Goal: Task Accomplishment & Management: Manage account settings

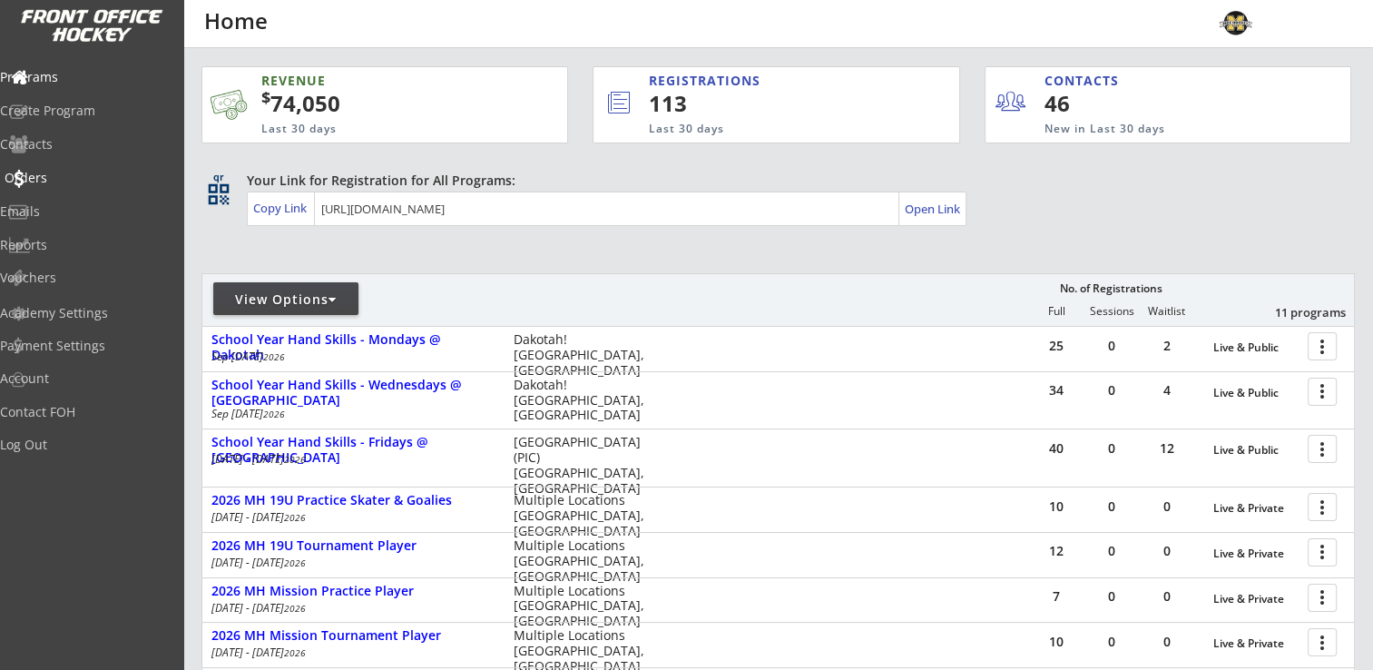
click at [72, 180] on div "Orders" at bounding box center [86, 178] width 163 height 13
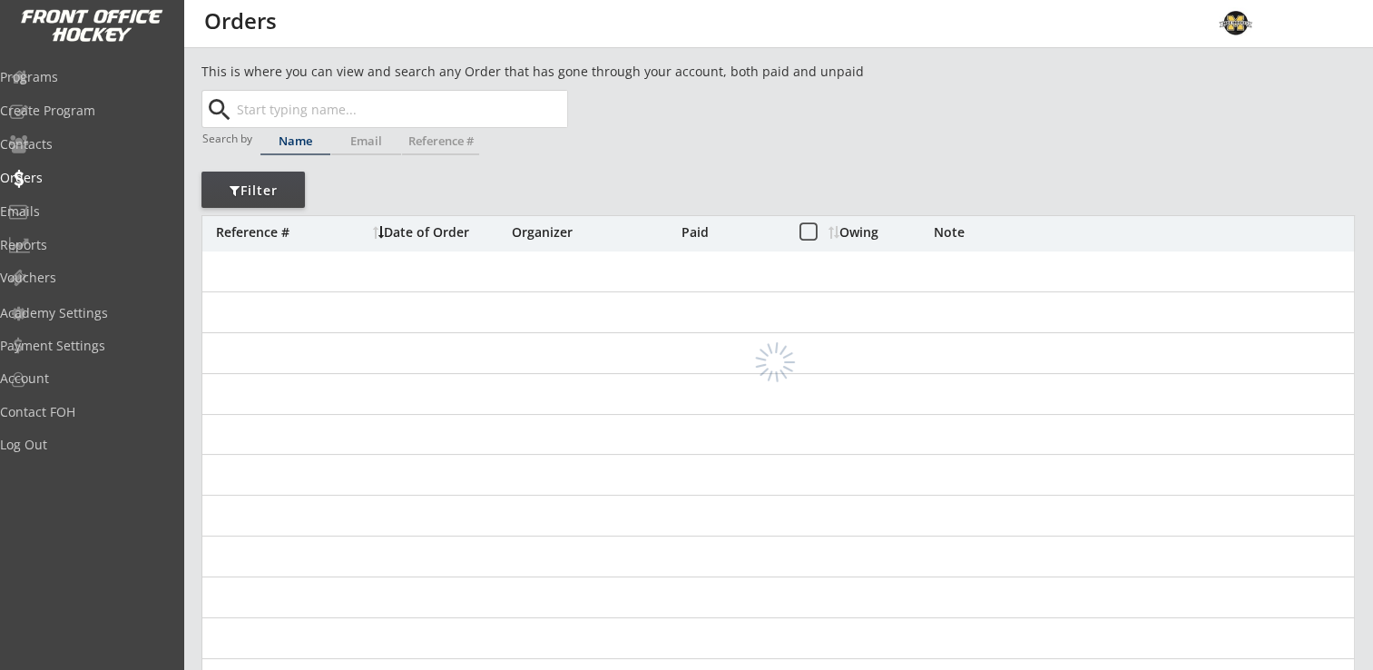
click at [340, 113] on input "text" at bounding box center [400, 109] width 334 height 36
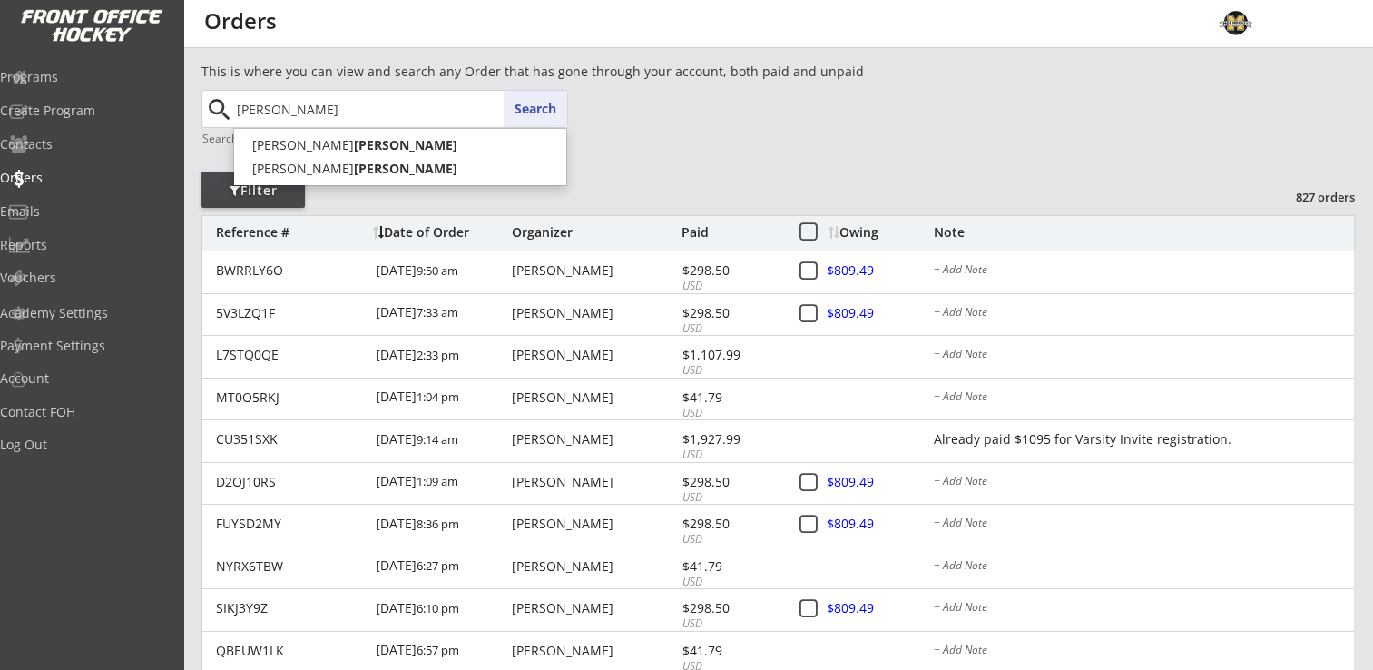
type input "[PERSON_NAME]"
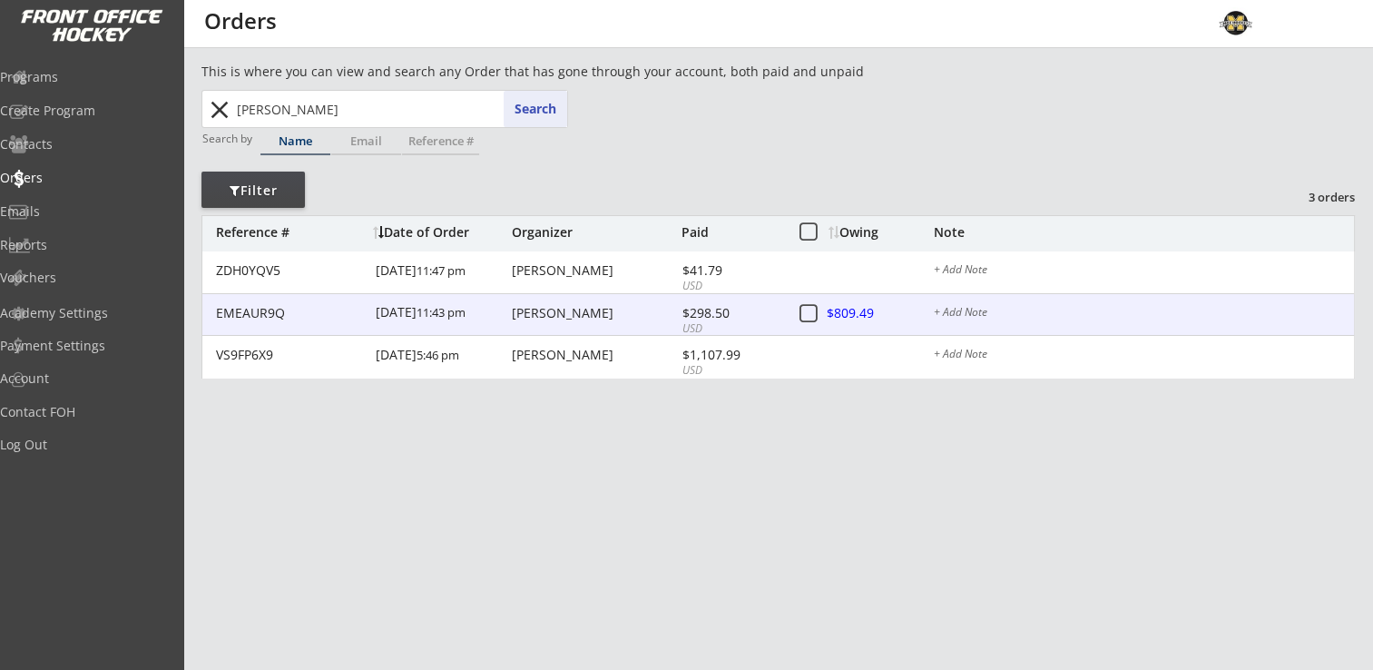
click at [571, 315] on div "Megan Marchand" at bounding box center [594, 313] width 165 height 13
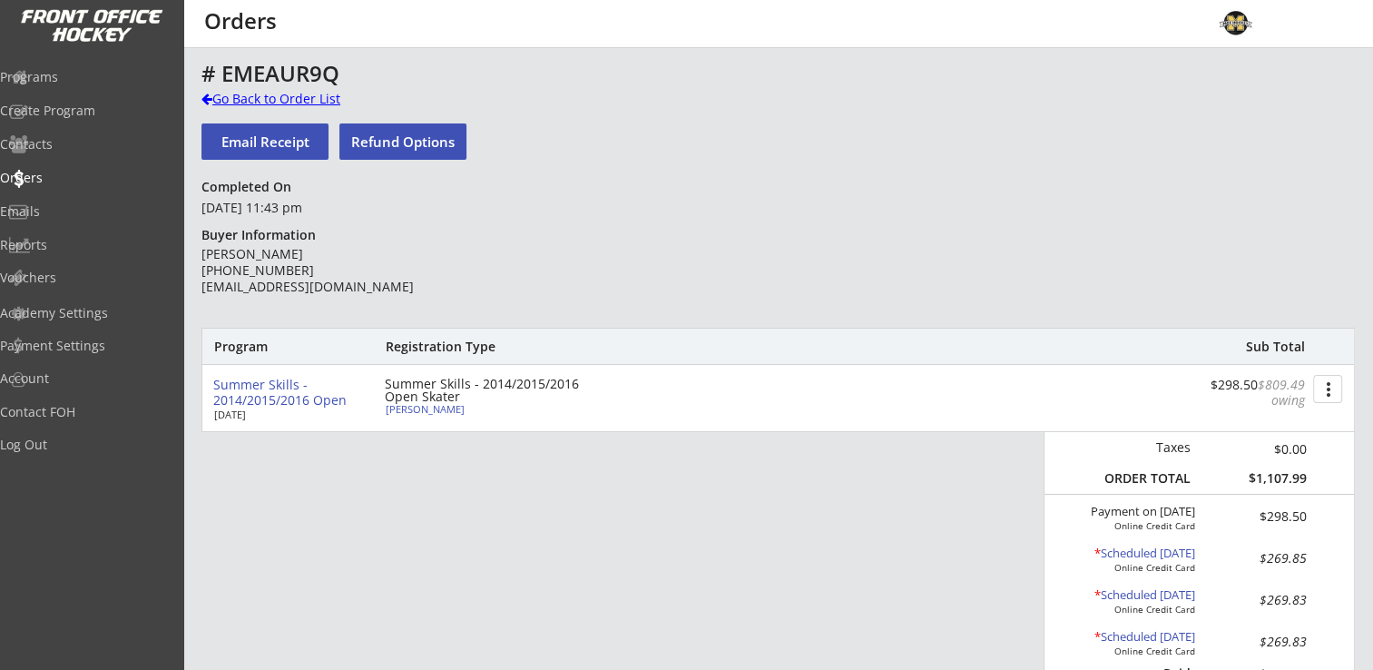
click at [274, 101] on div "Go Back to Order List" at bounding box center [294, 99] width 187 height 18
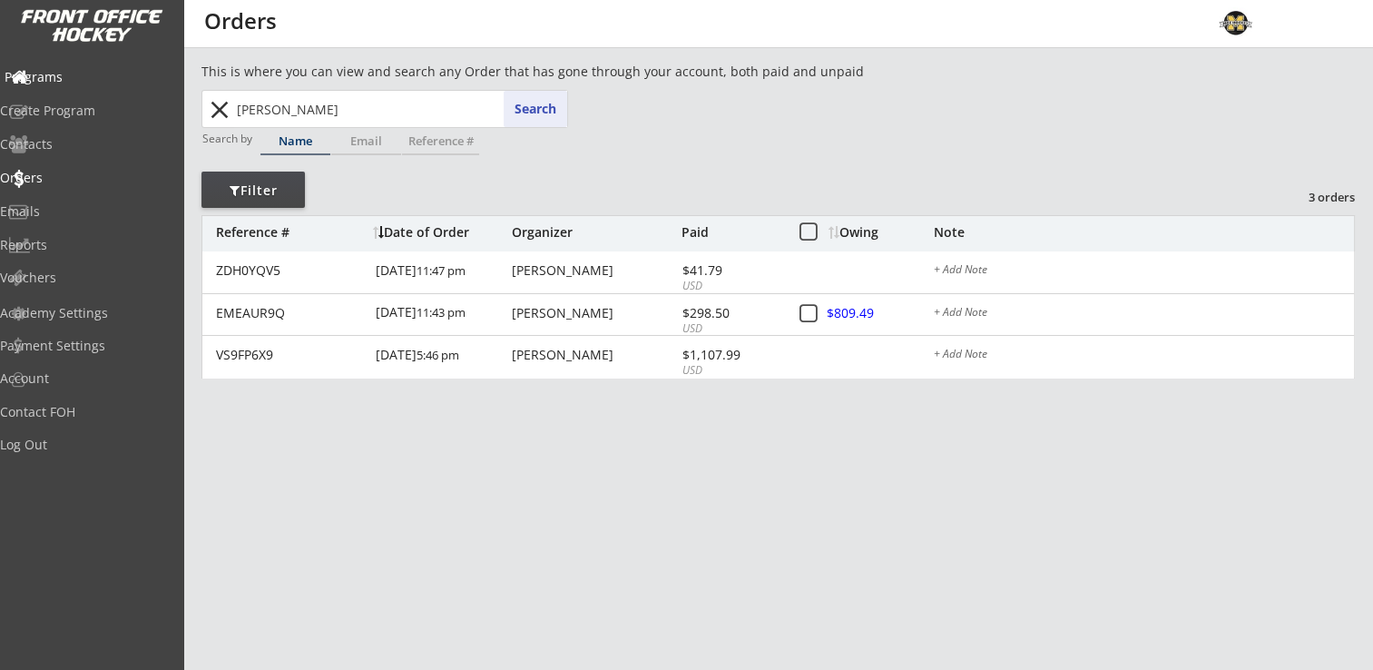
click at [65, 73] on div "Programs" at bounding box center [86, 77] width 163 height 13
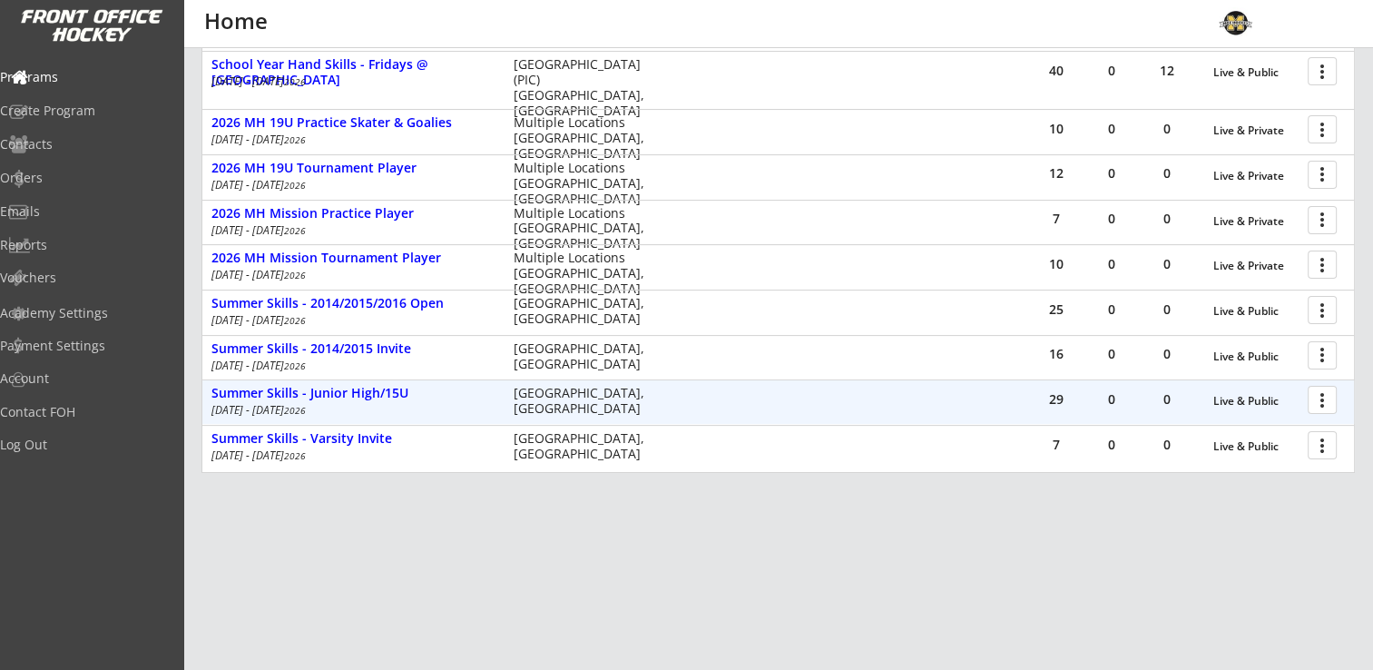
scroll to position [388, 0]
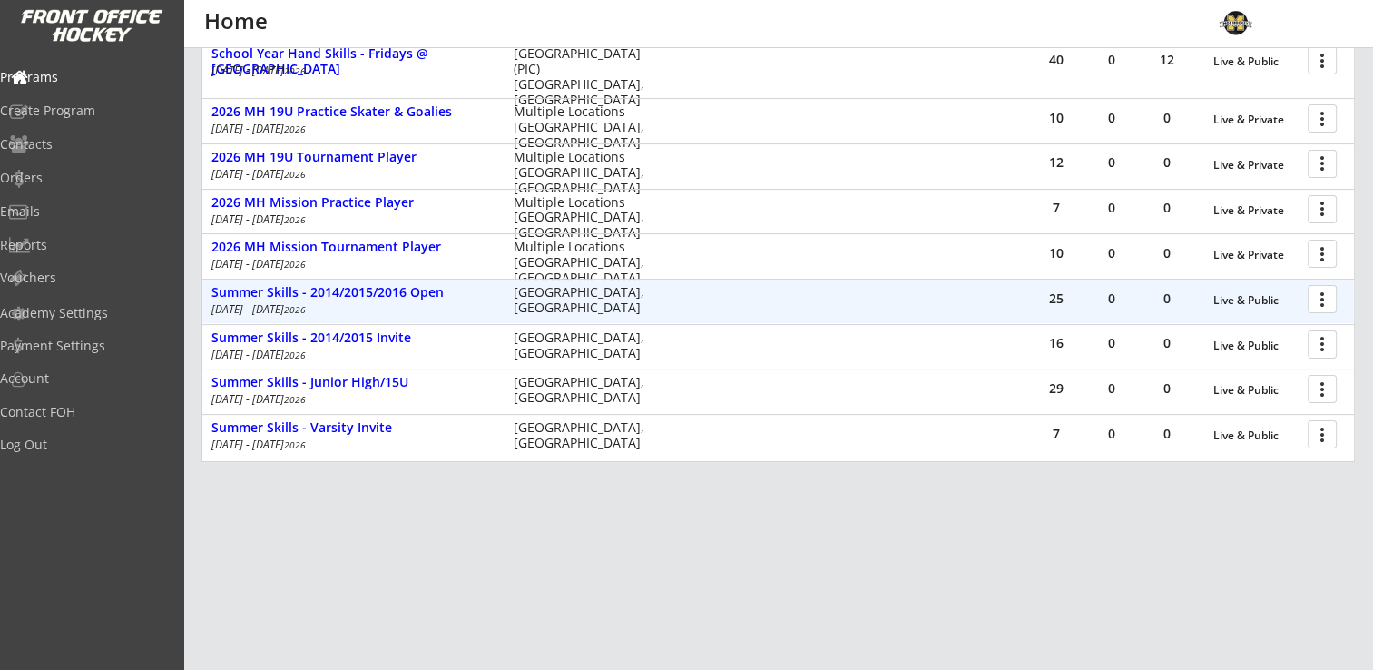
click at [1324, 299] on div at bounding box center [1326, 298] width 32 height 32
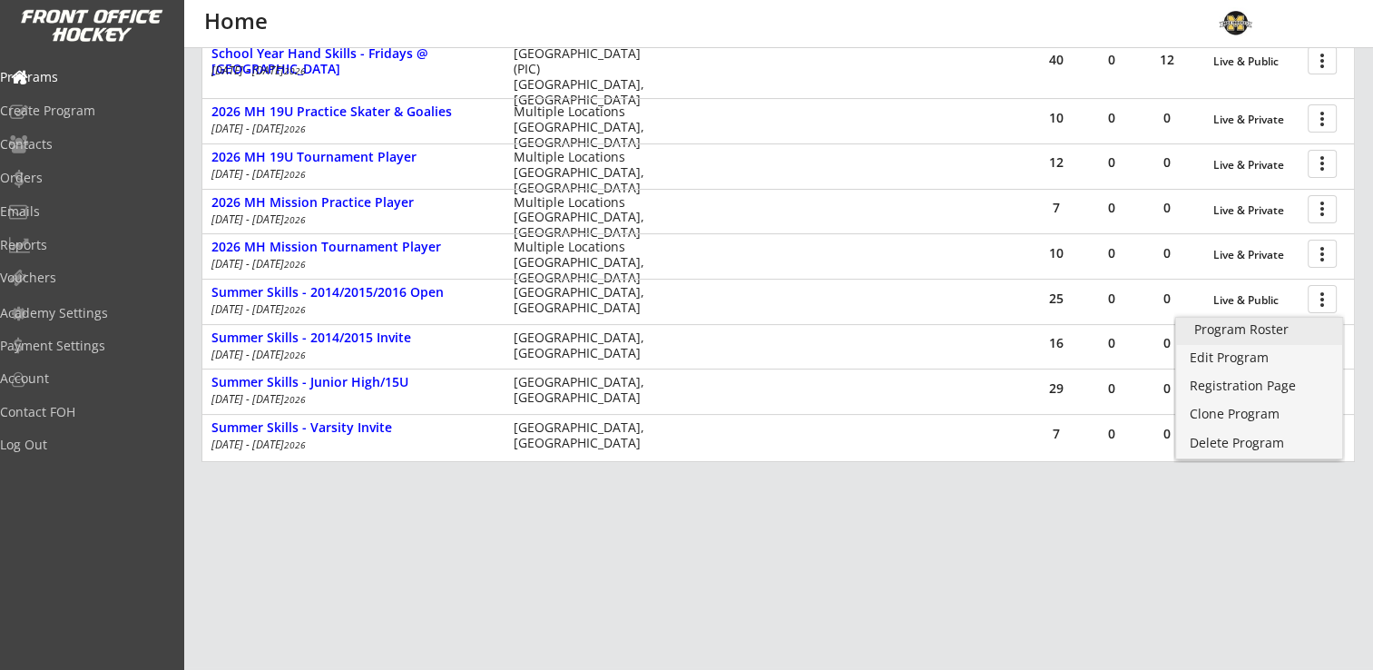
click at [1278, 329] on div "Program Roster" at bounding box center [1259, 329] width 130 height 13
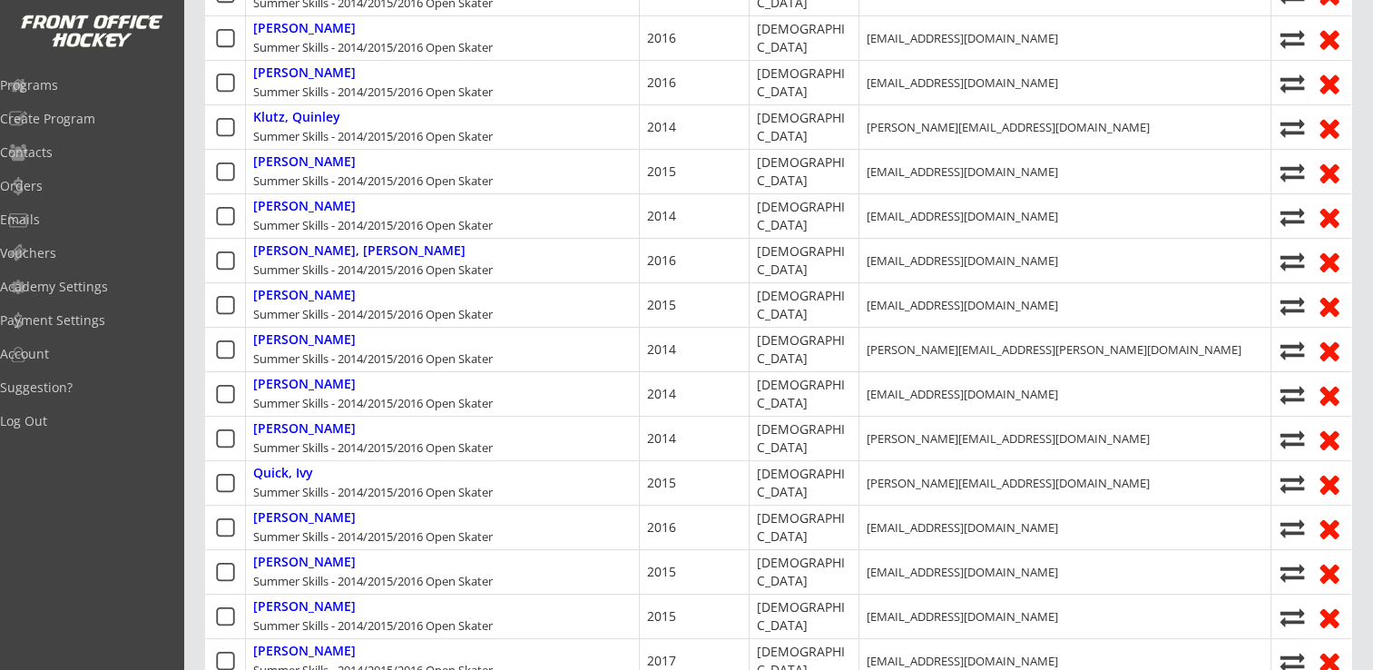
scroll to position [702, 0]
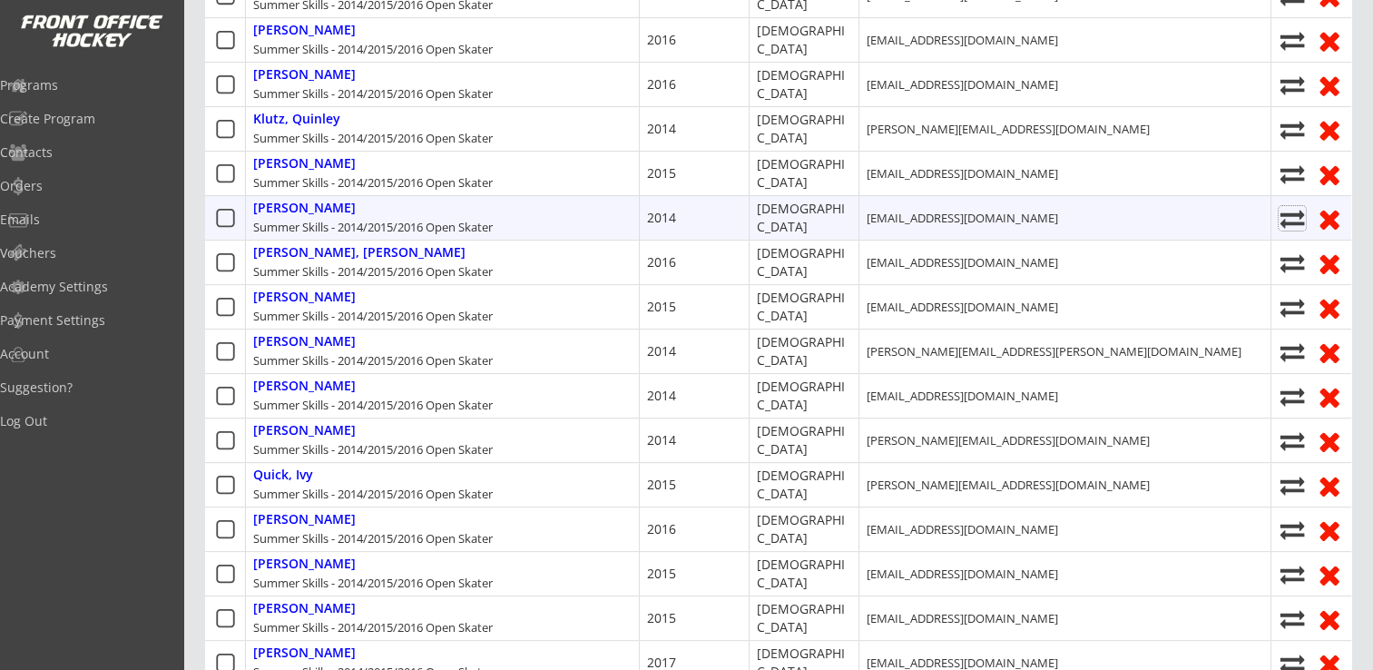
click at [1291, 221] on use at bounding box center [1293, 219] width 25 height 18
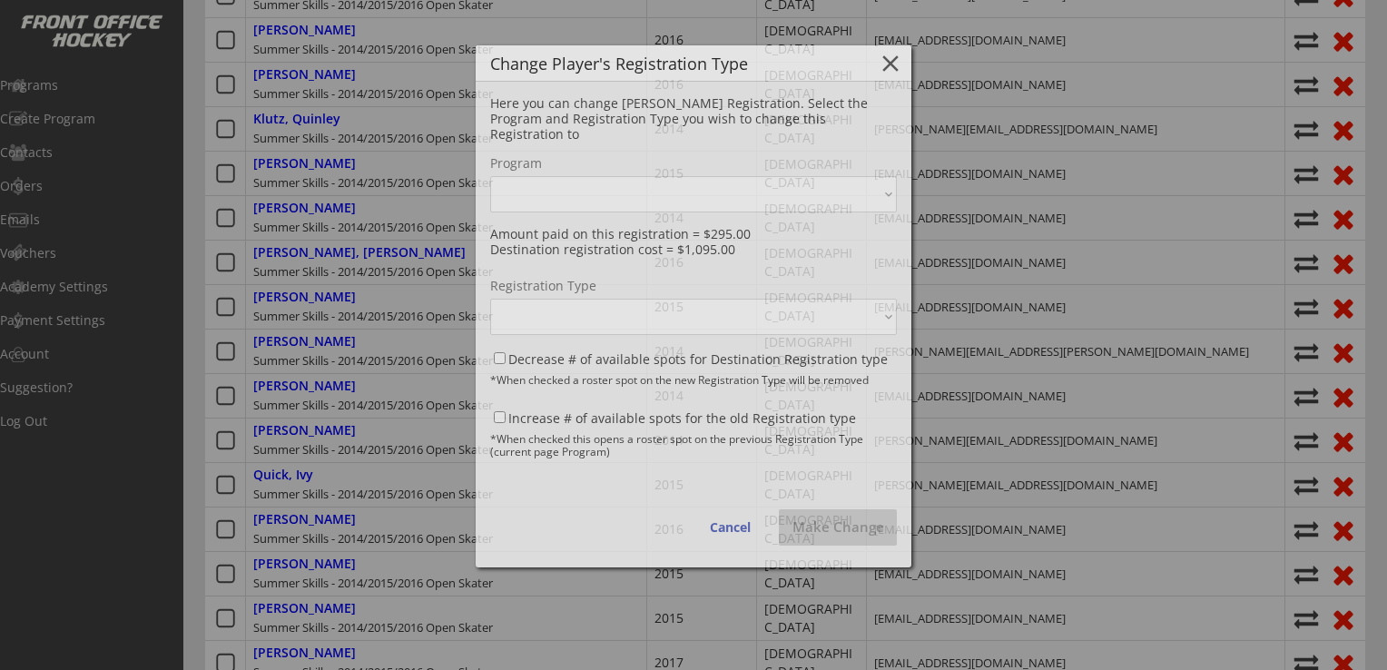
select select ""1348695171700984260__LOOKUP__1756232858398x188899357795287040""
select select ""1348695171700984260__LOOKUP__1756232858398x770353421029474300""
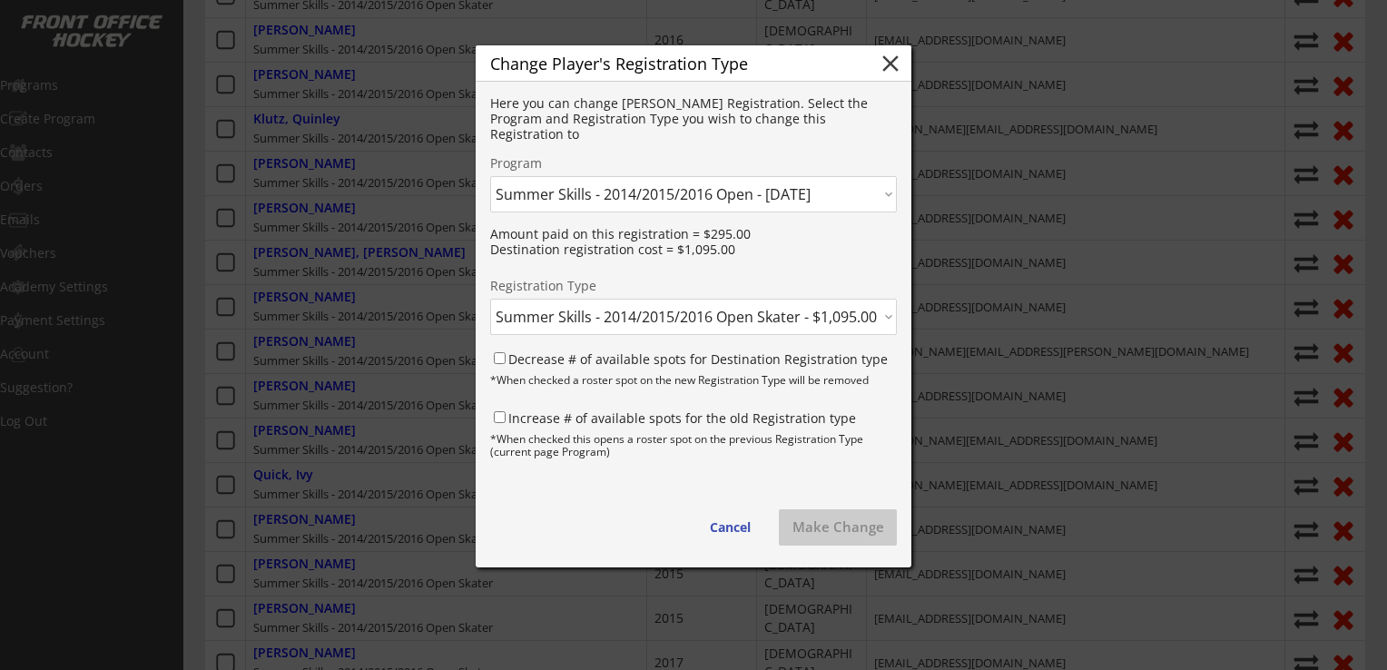
click at [877, 198] on select "Click here... 2025 MH Mission Practice Player - 3/05/25 2025 MH Mission Tournam…" at bounding box center [693, 194] width 407 height 36
select select ""1348695171700984260__LOOKUP__1756229455123x504337581270892540""
click at [490, 176] on select "Click here... 2025 MH Mission Practice Player - 3/05/25 2025 MH Mission Tournam…" at bounding box center [693, 194] width 407 height 36
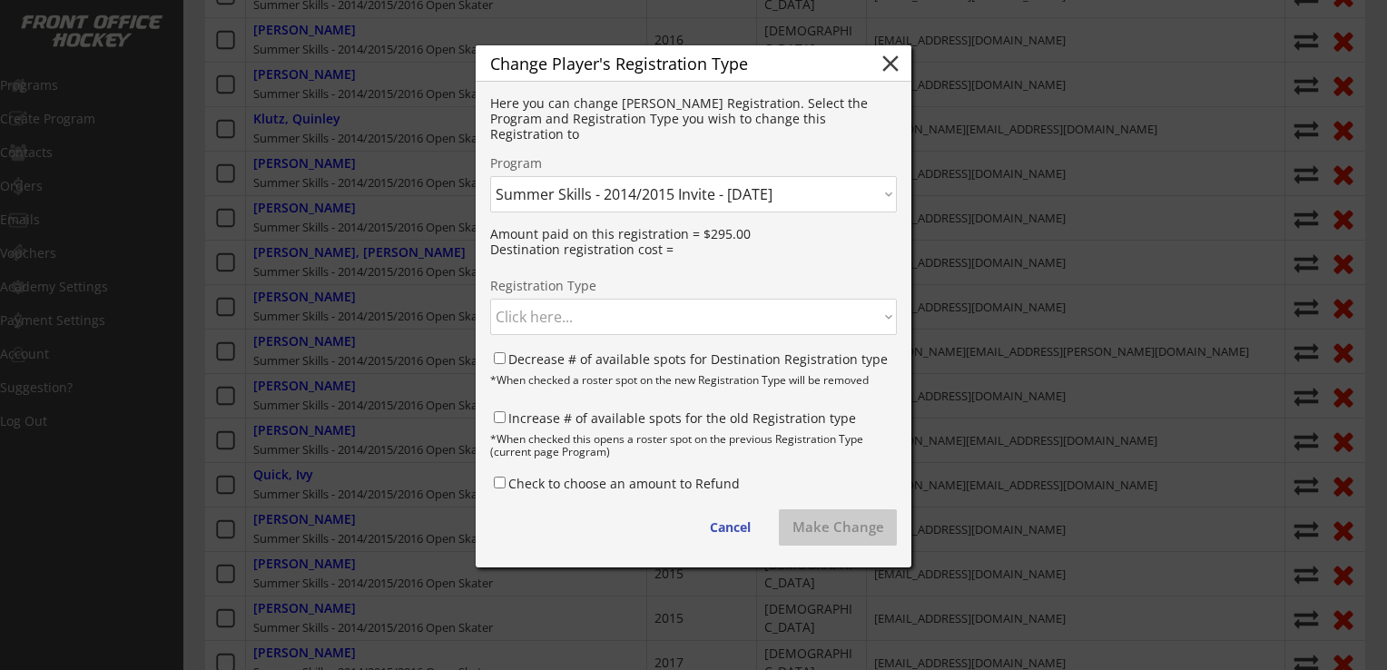
click at [647, 312] on select "Click here... Summer Skills - 2014/2015 Invite Skater - $1,095.00 Summer Skills…" at bounding box center [693, 317] width 407 height 36
select select ""1348695171700984260__LOOKUP__1756229455123x512464933470339100""
click at [490, 299] on select "Click here... Summer Skills - 2014/2015 Invite Skater - $1,095.00 Summer Skills…" at bounding box center [693, 317] width 407 height 36
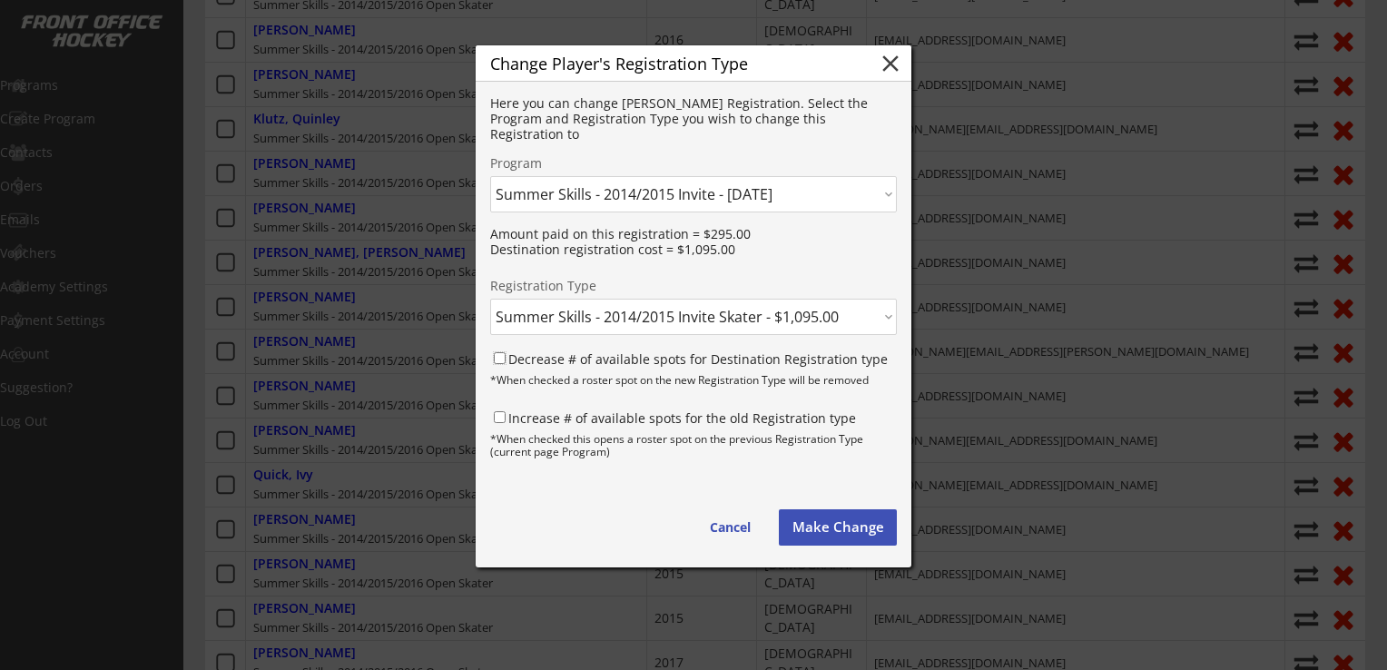
click at [495, 355] on input "Decrease # of available spots for Destination Registration type" at bounding box center [500, 358] width 12 height 12
checkbox input "true"
click at [501, 416] on input "Increase # of available spots for the old Registration type" at bounding box center [500, 417] width 12 height 12
checkbox input "true"
click at [862, 534] on button "Make Change" at bounding box center [838, 527] width 118 height 36
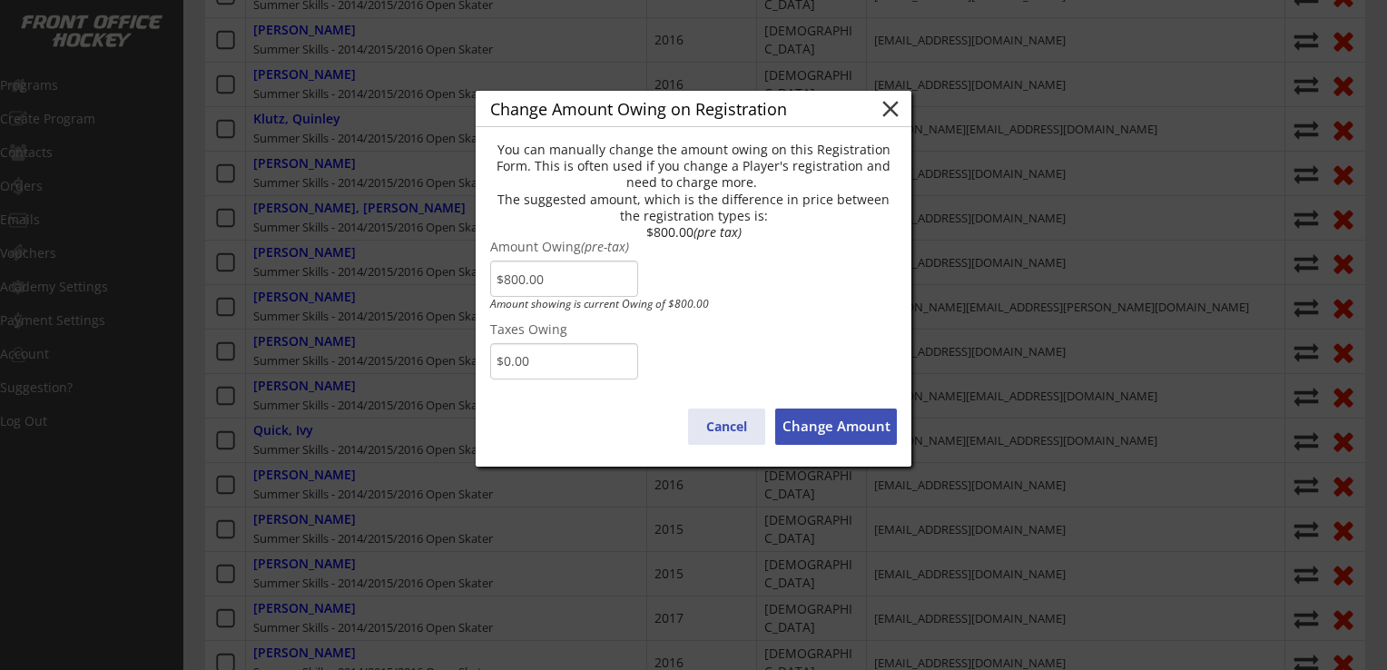
click at [711, 426] on button "Cancel" at bounding box center [726, 426] width 77 height 36
type input "$0.00"
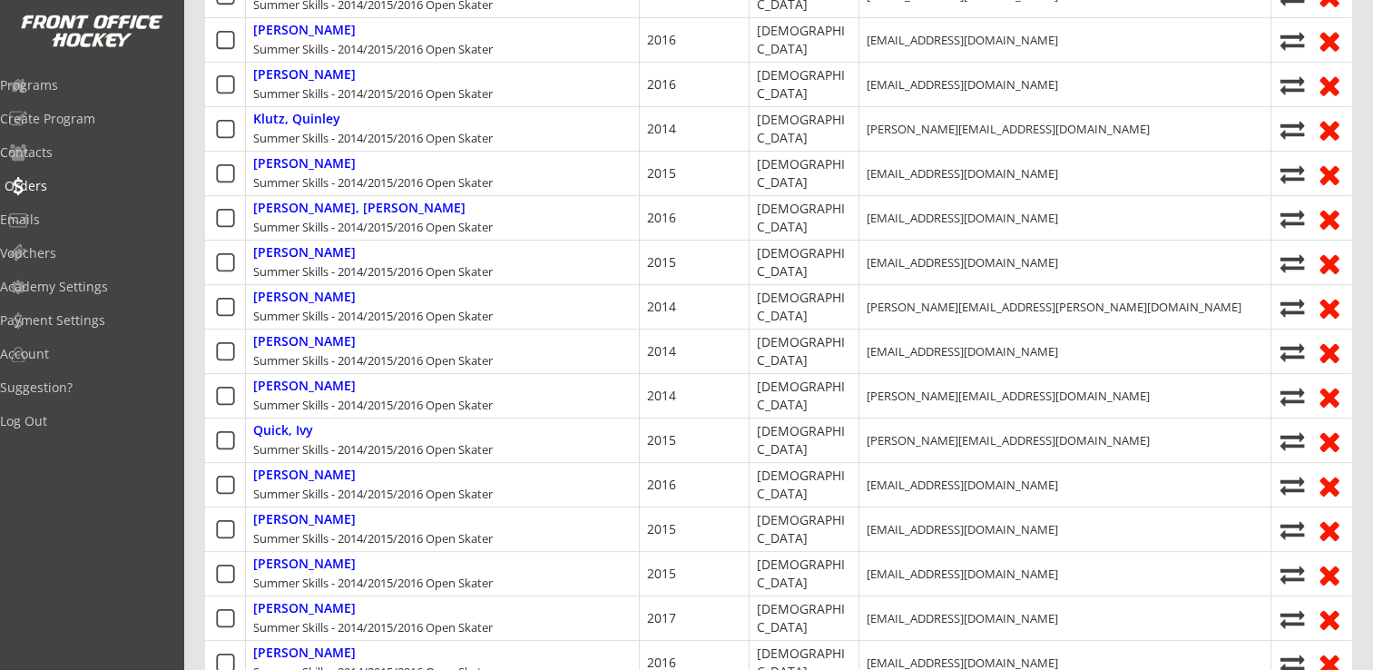
click at [49, 181] on div "Orders" at bounding box center [86, 186] width 163 height 13
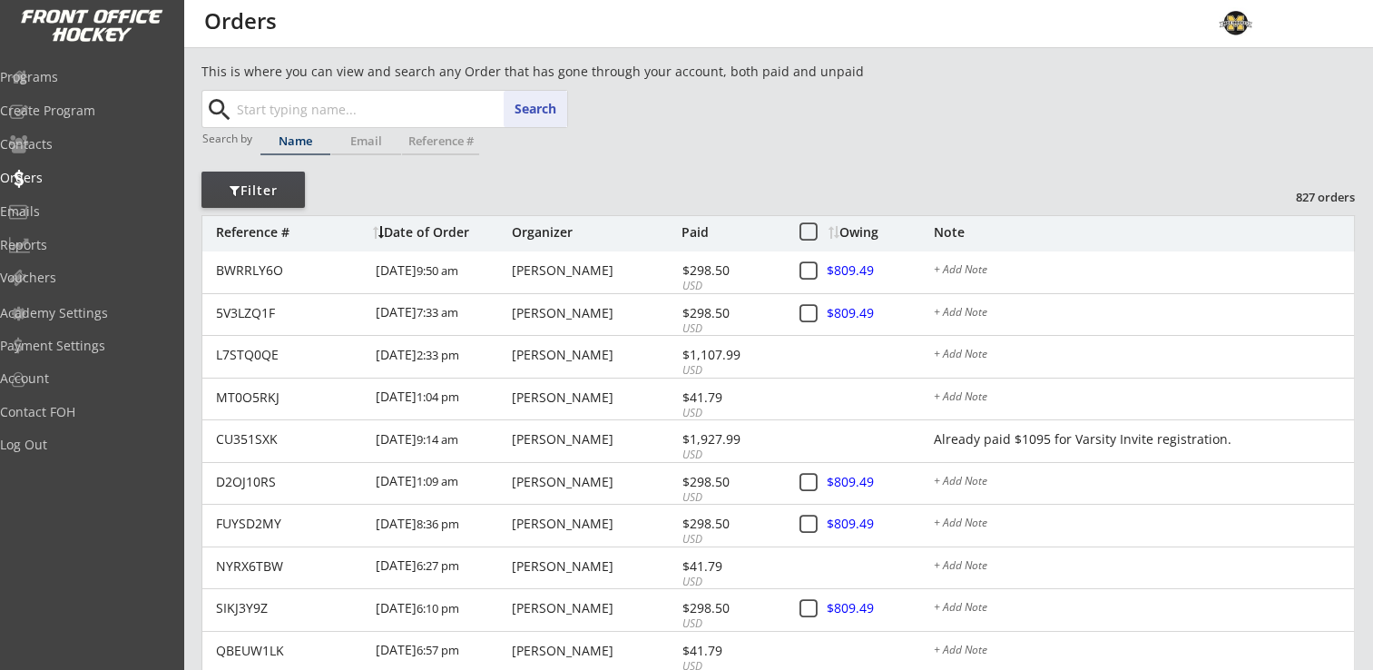
click at [361, 97] on input "text" at bounding box center [400, 109] width 334 height 36
type input "mar"
type input "[PERSON_NAME]"
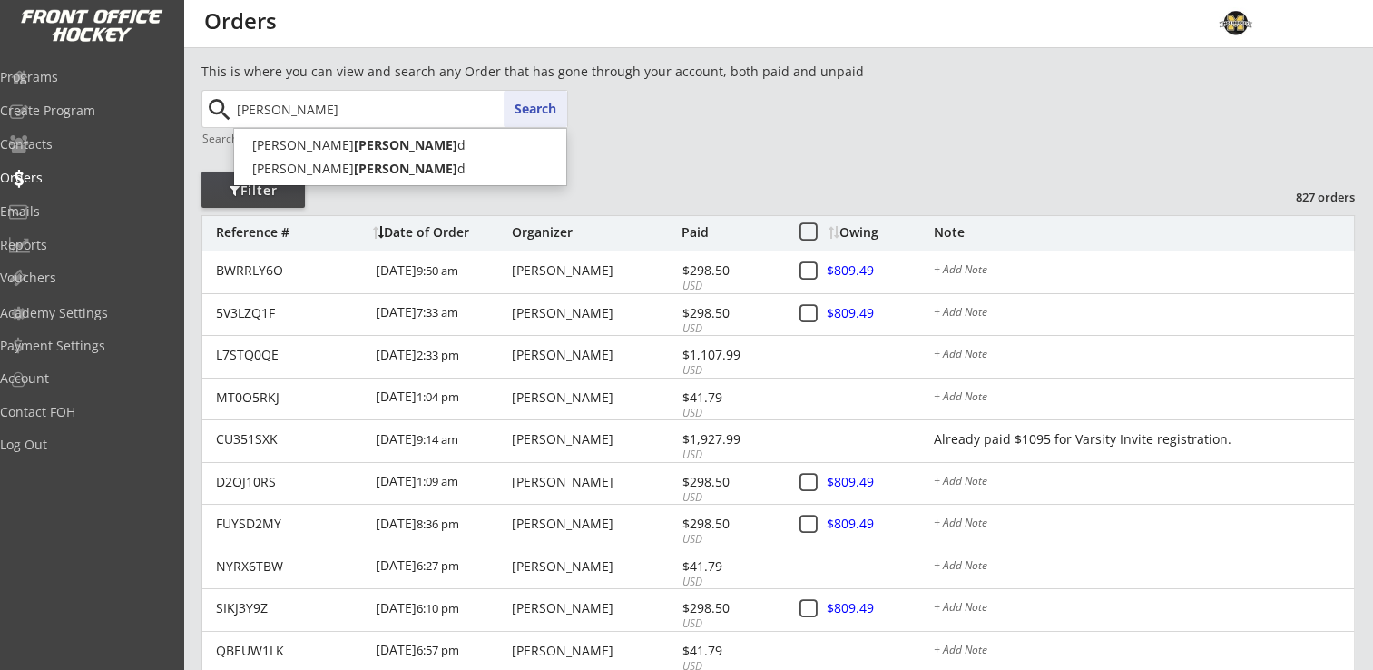
type input "[PERSON_NAME]"
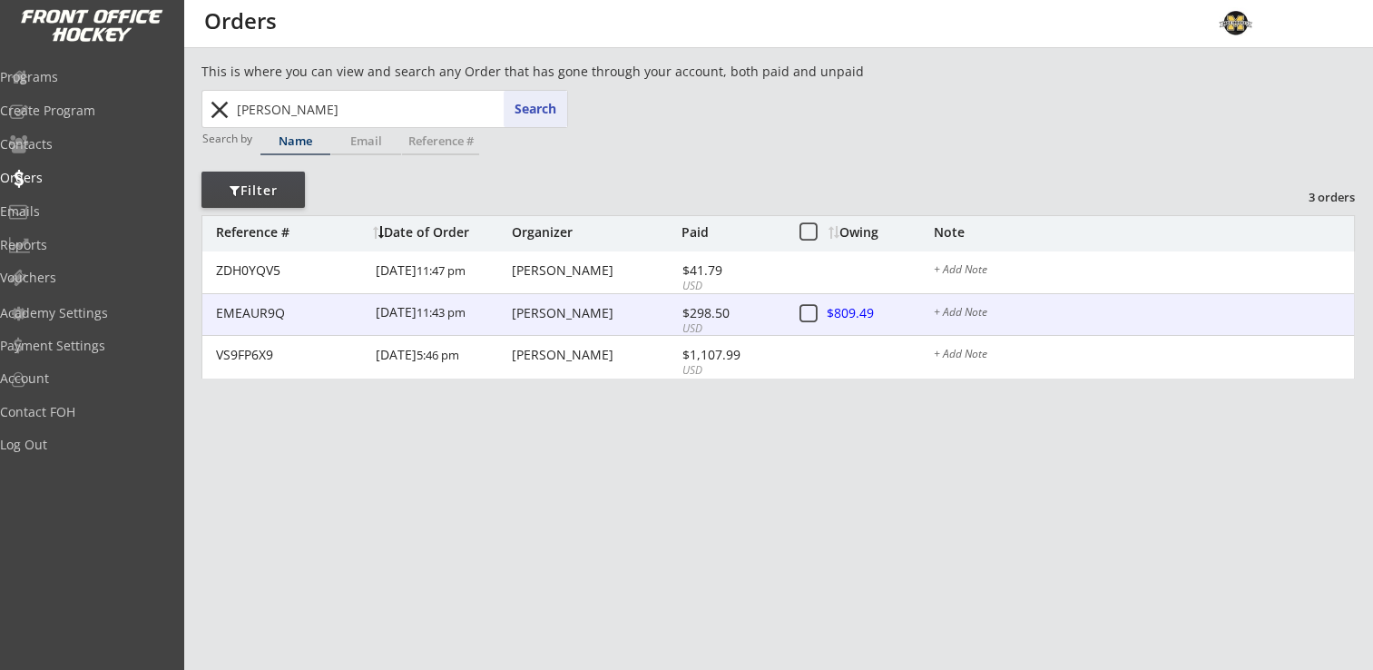
click at [410, 315] on div "[DATE] 11:43 pm" at bounding box center [442, 314] width 132 height 41
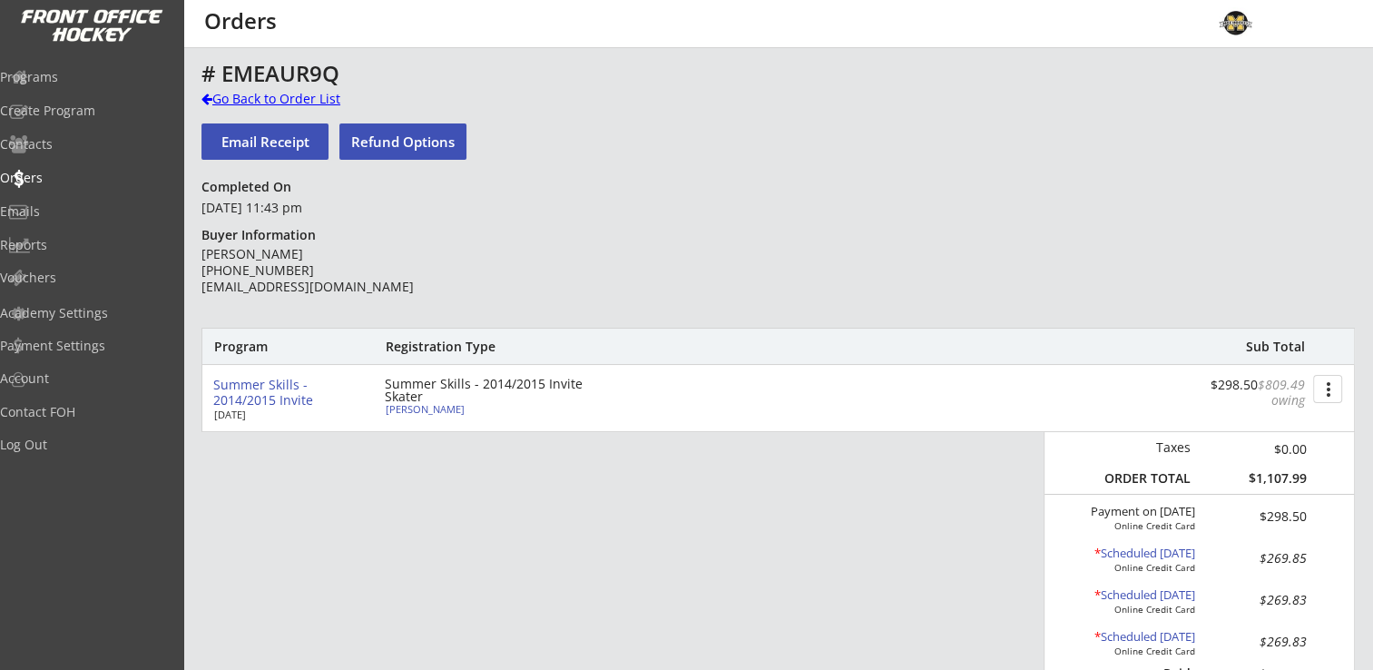
click at [280, 93] on div "Go Back to Order List" at bounding box center [294, 99] width 187 height 18
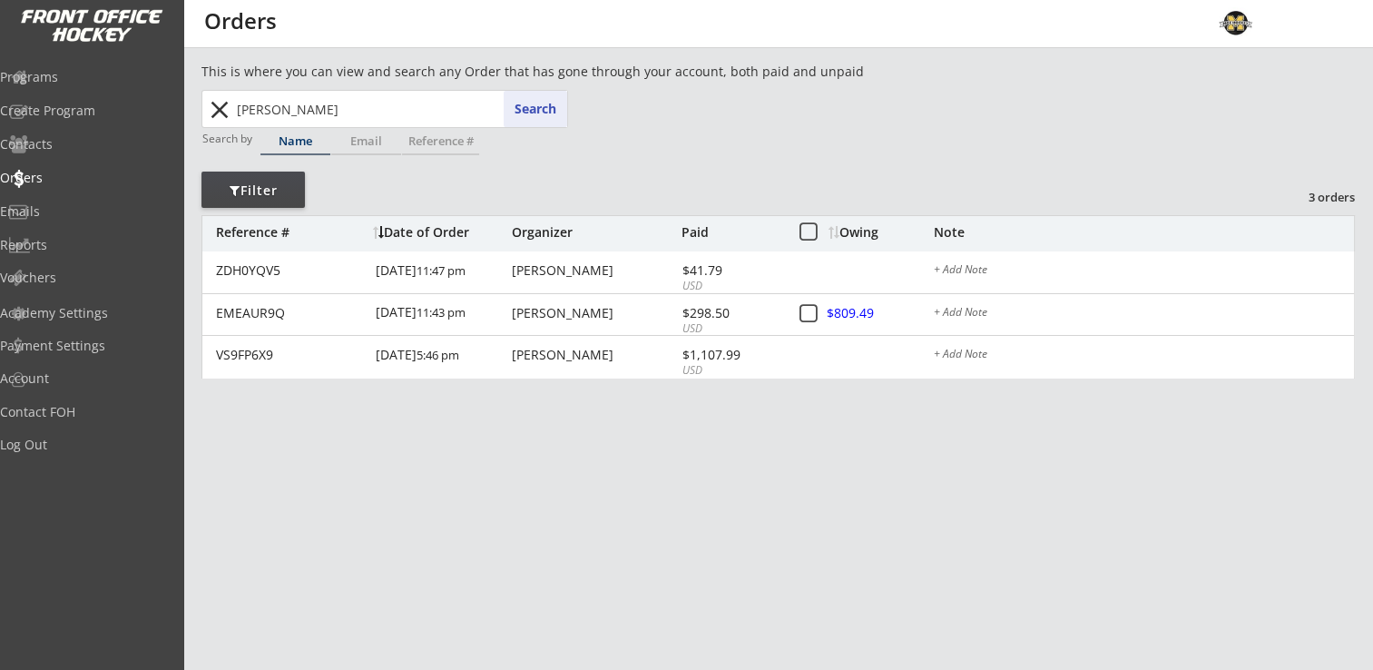
click at [73, 60] on div "Programs Create Program Contacts Orders Emails Reports Vouchers" at bounding box center [91, 177] width 183 height 241
click at [73, 79] on div "Programs" at bounding box center [86, 77] width 163 height 13
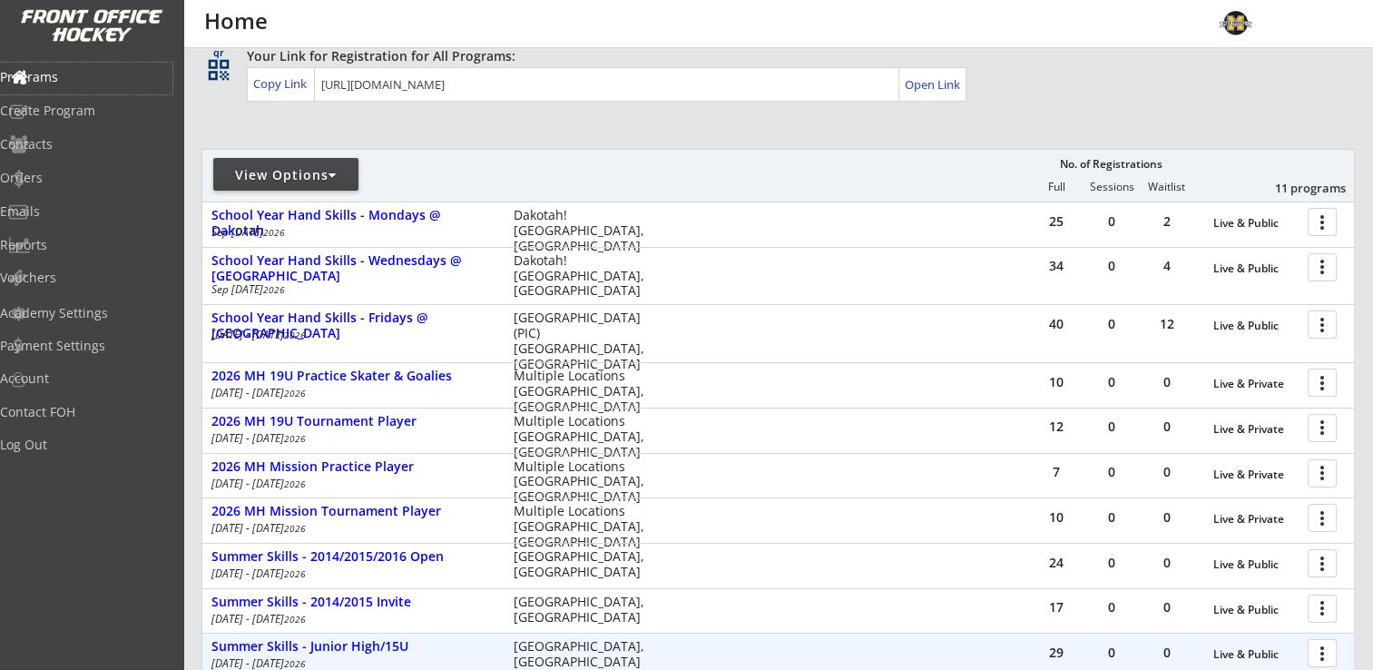
scroll to position [272, 0]
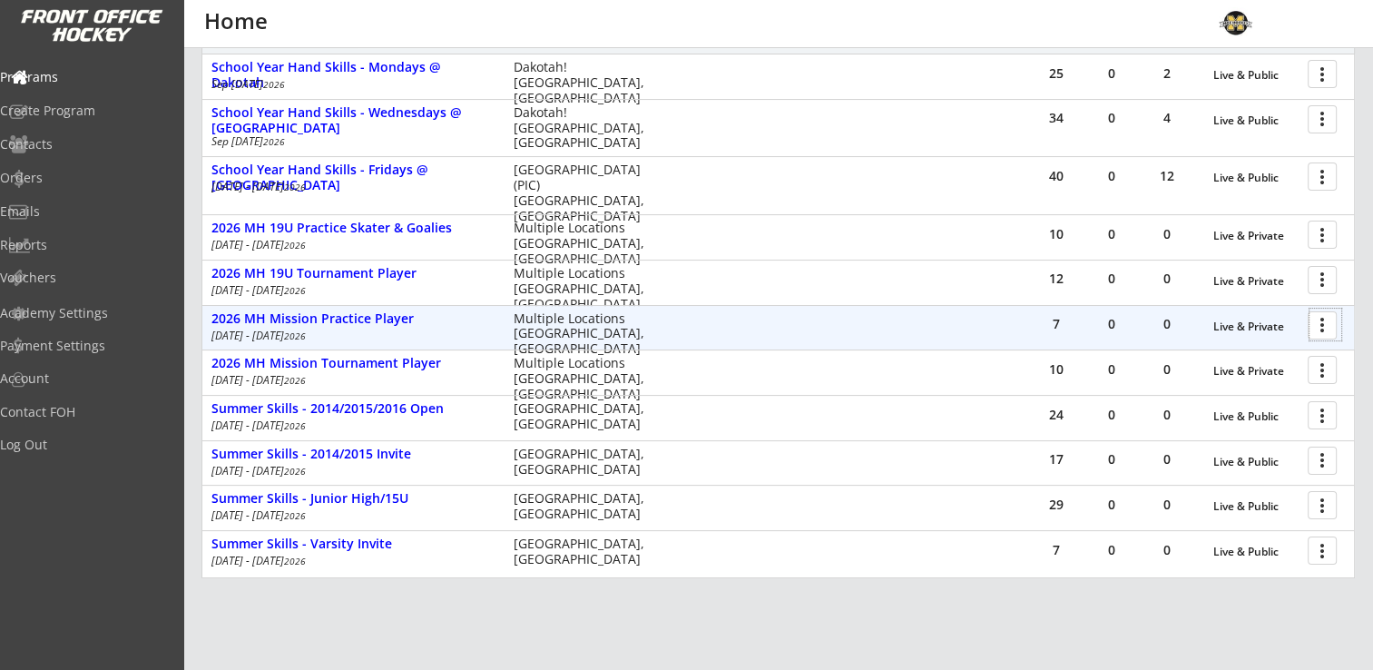
click at [1322, 325] on div at bounding box center [1326, 325] width 32 height 32
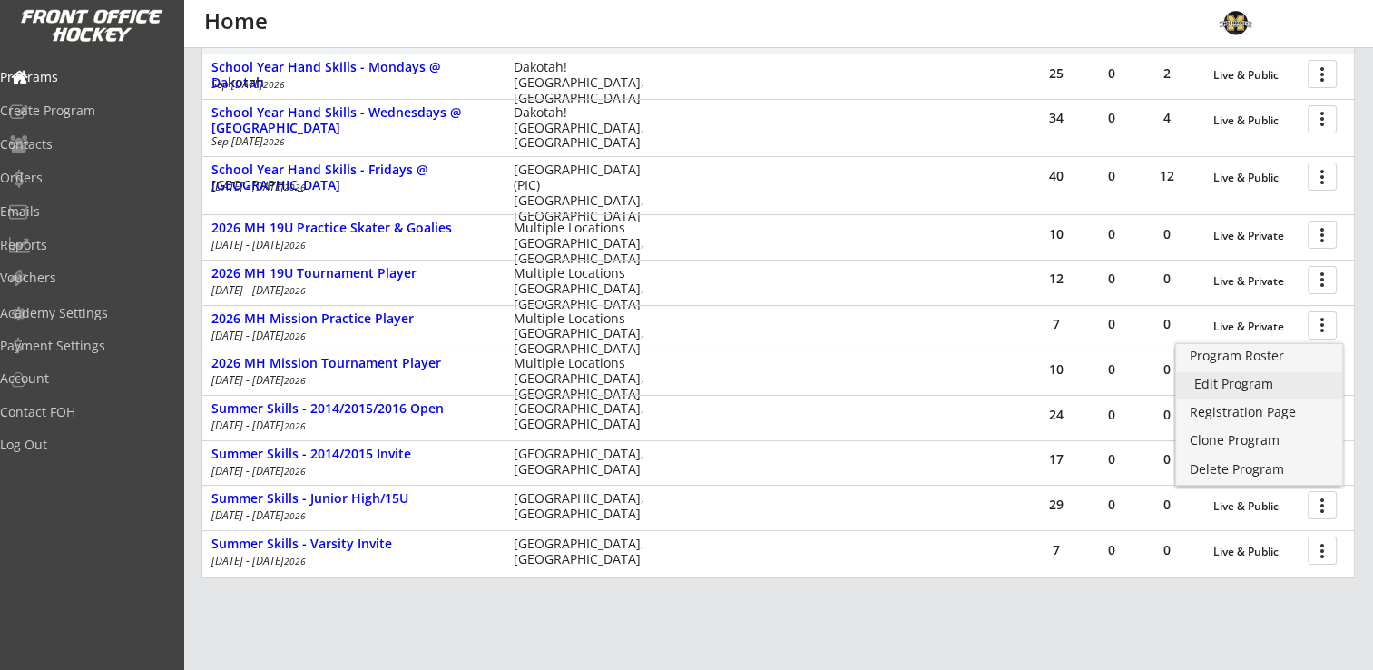
click at [1242, 387] on div "Edit Program" at bounding box center [1259, 384] width 130 height 13
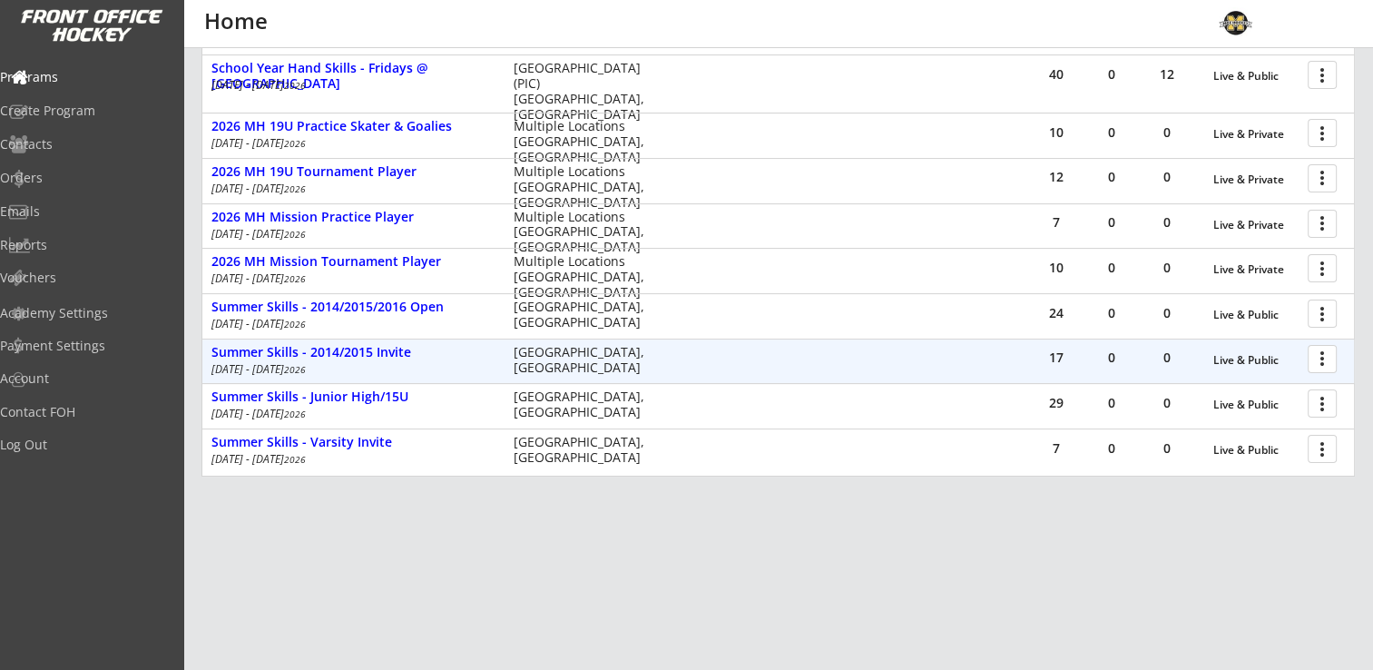
scroll to position [388, 0]
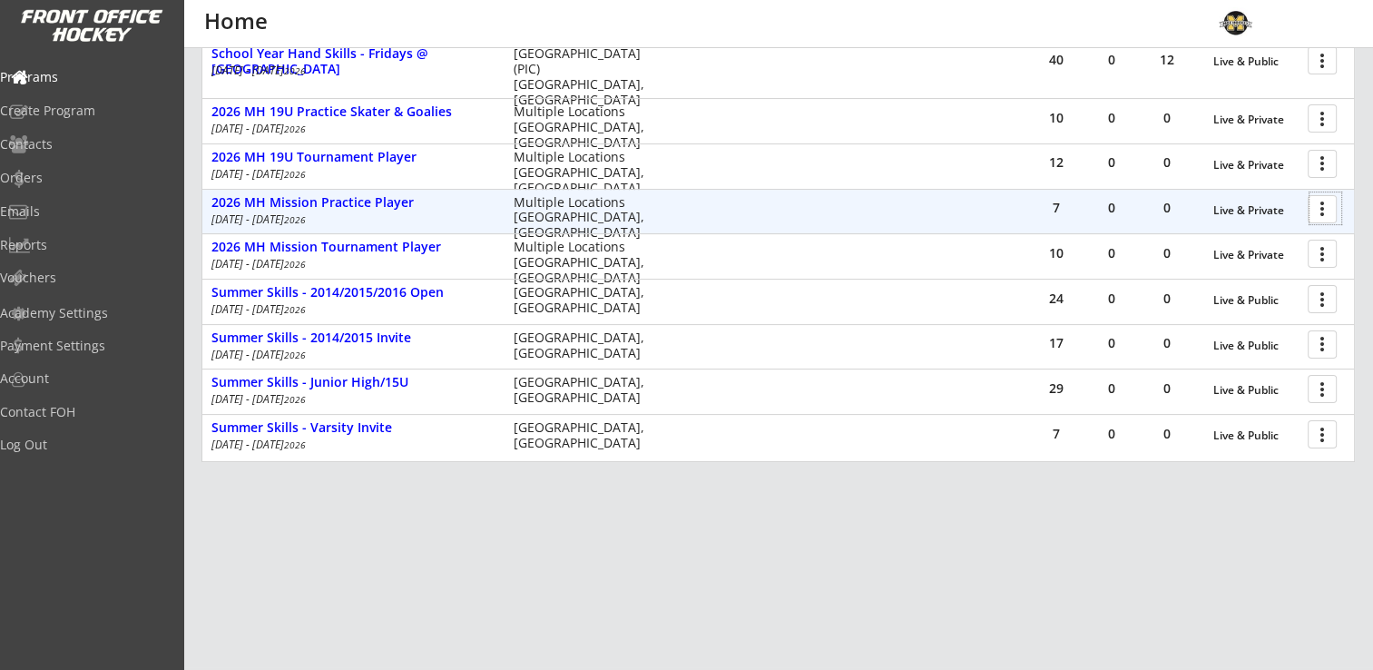
click at [1324, 205] on div at bounding box center [1326, 208] width 32 height 32
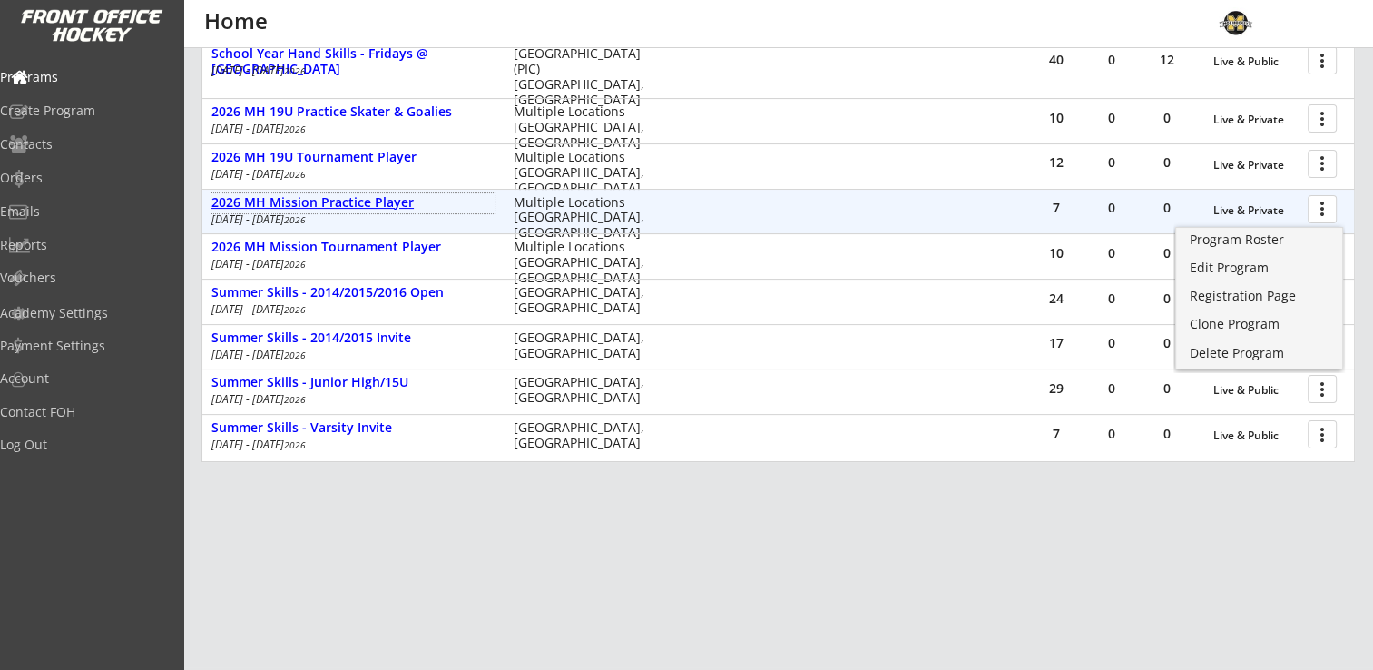
click at [354, 204] on div "2026 MH Mission Practice Player" at bounding box center [352, 202] width 283 height 15
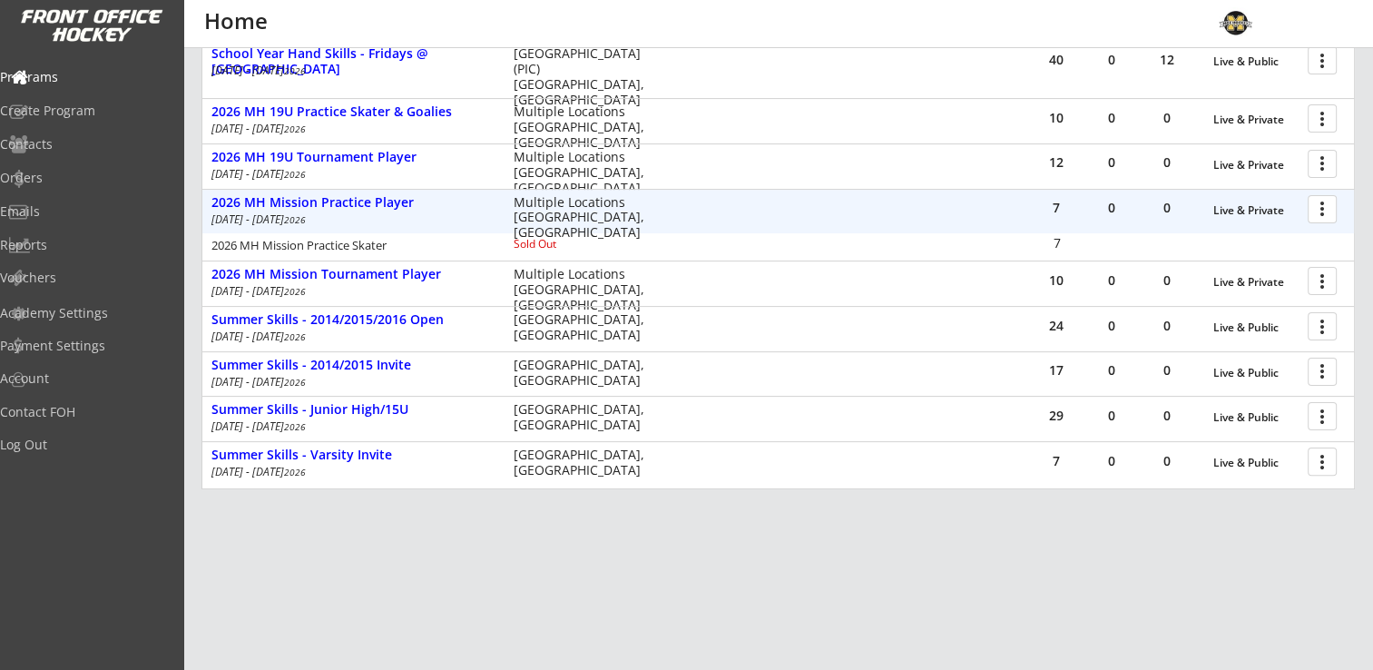
click at [1320, 208] on div at bounding box center [1326, 208] width 32 height 32
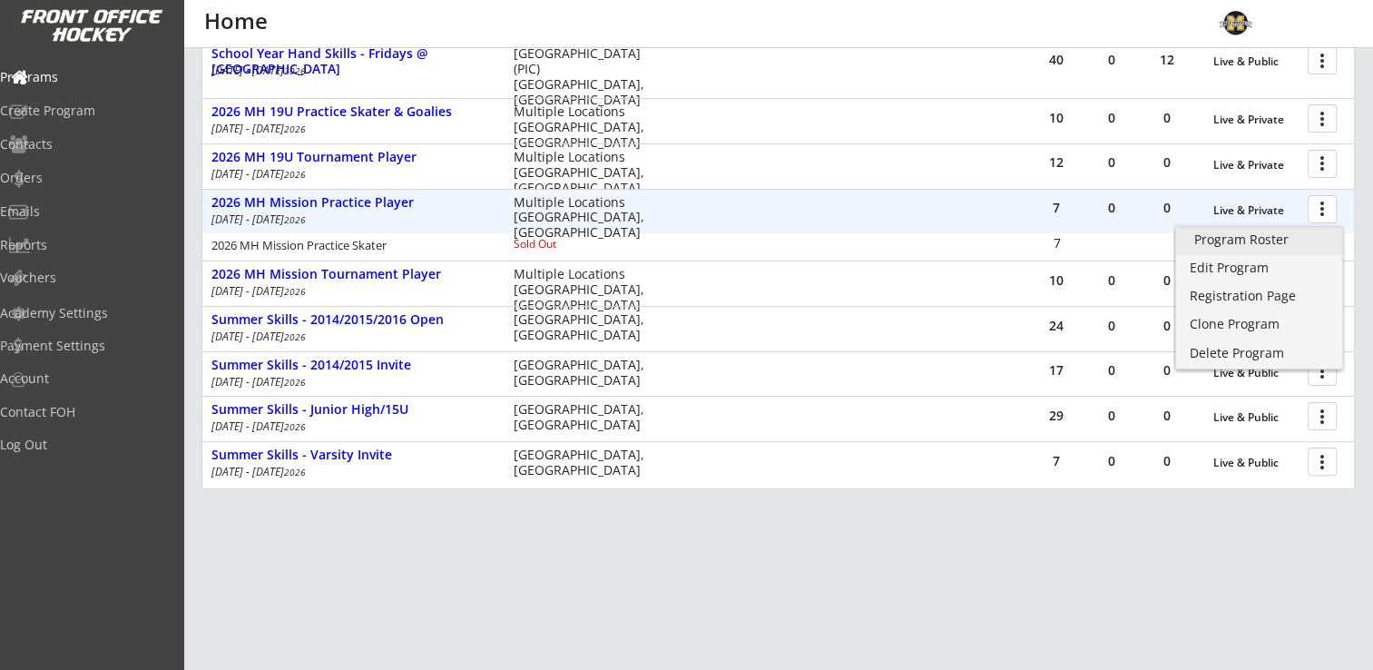
click at [1245, 234] on div "Program Roster" at bounding box center [1259, 239] width 130 height 13
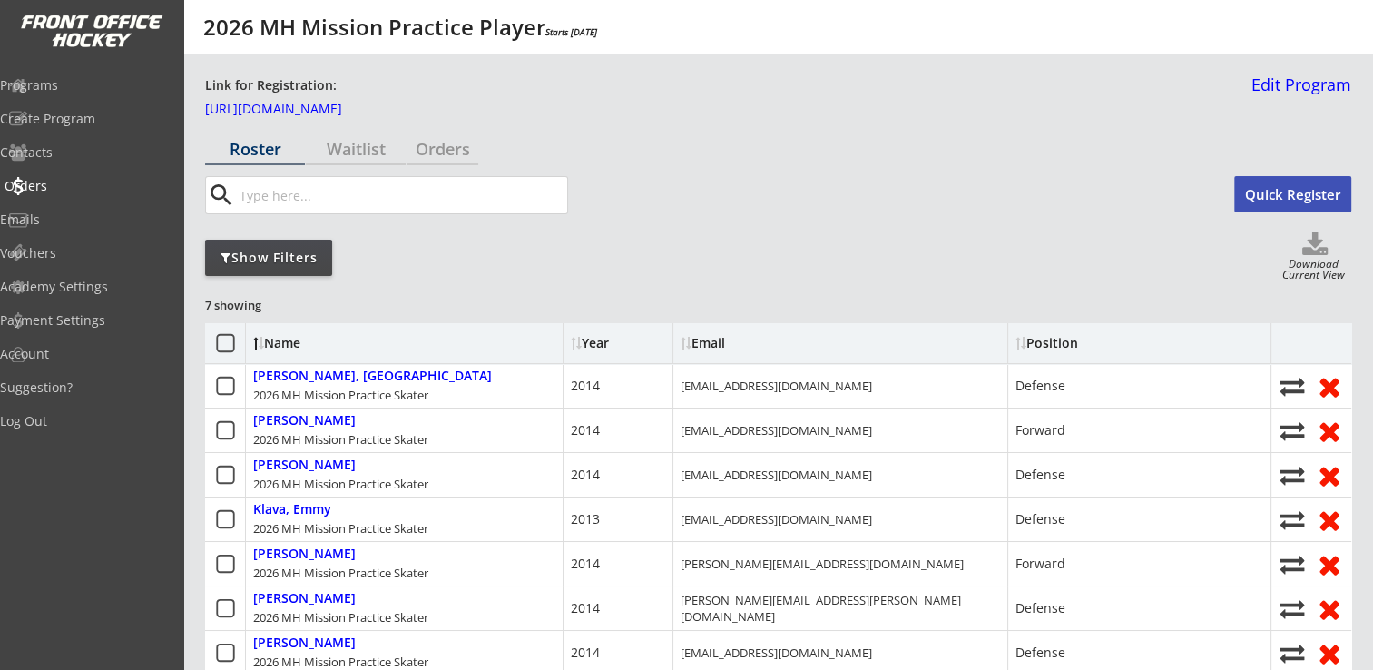
click at [65, 183] on div "Orders" at bounding box center [86, 186] width 163 height 13
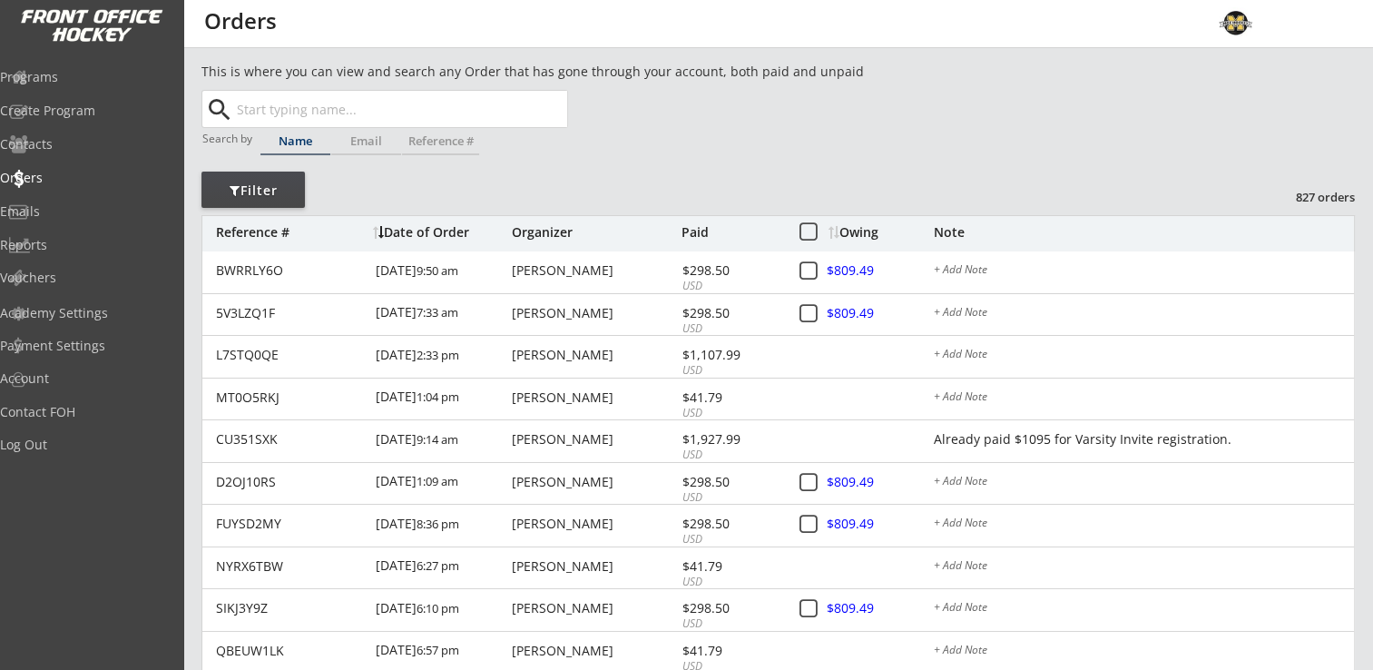
click at [298, 108] on input "text" at bounding box center [400, 109] width 334 height 36
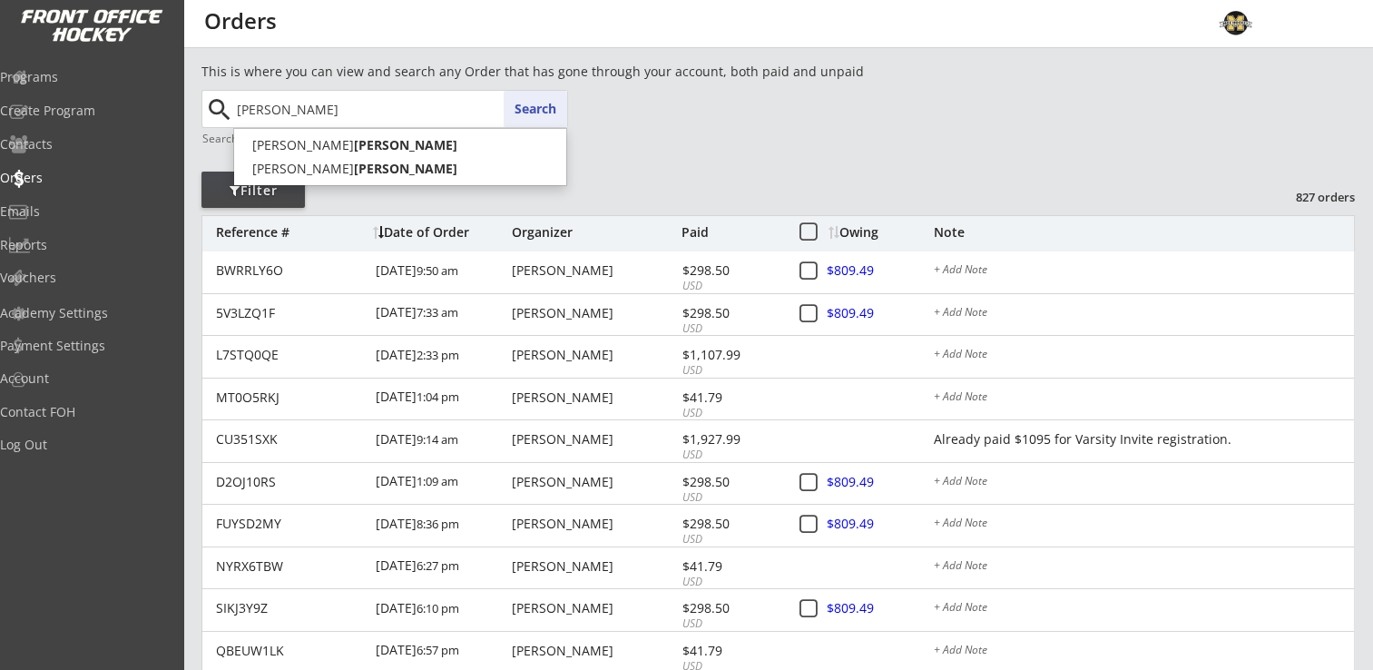
type input "marchand"
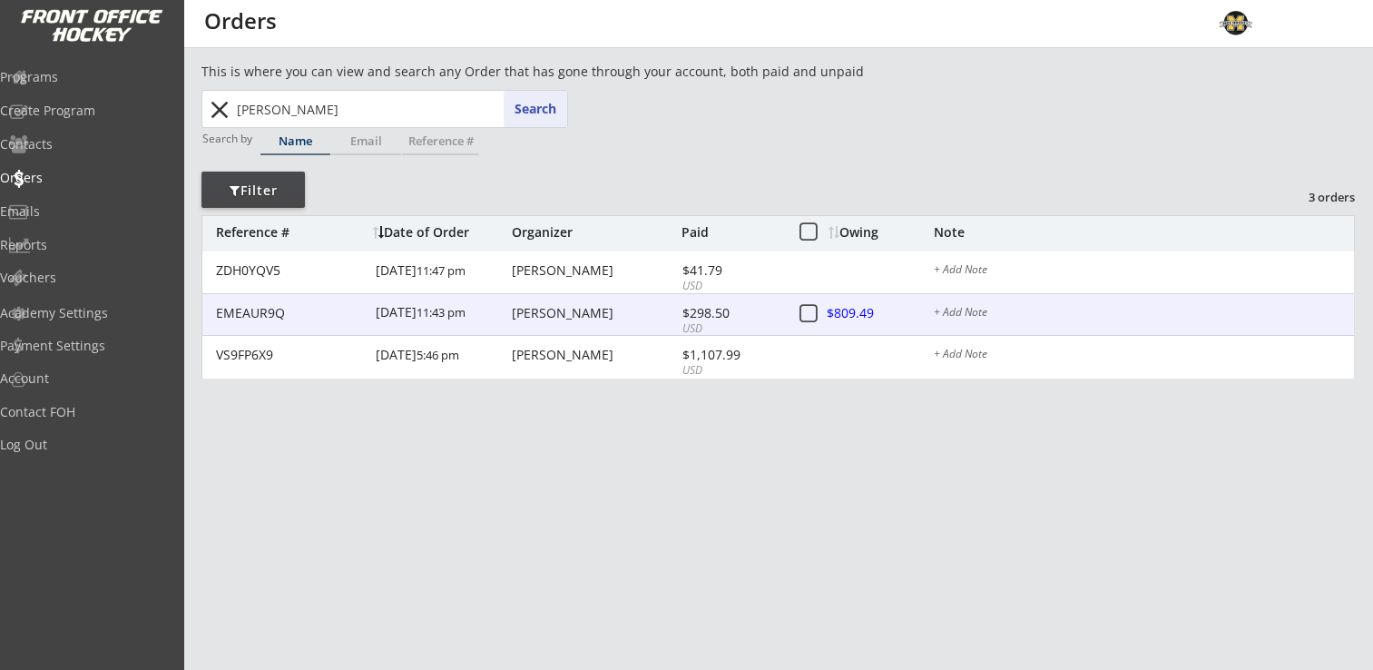
click at [577, 313] on div "Megan Marchand" at bounding box center [594, 313] width 165 height 13
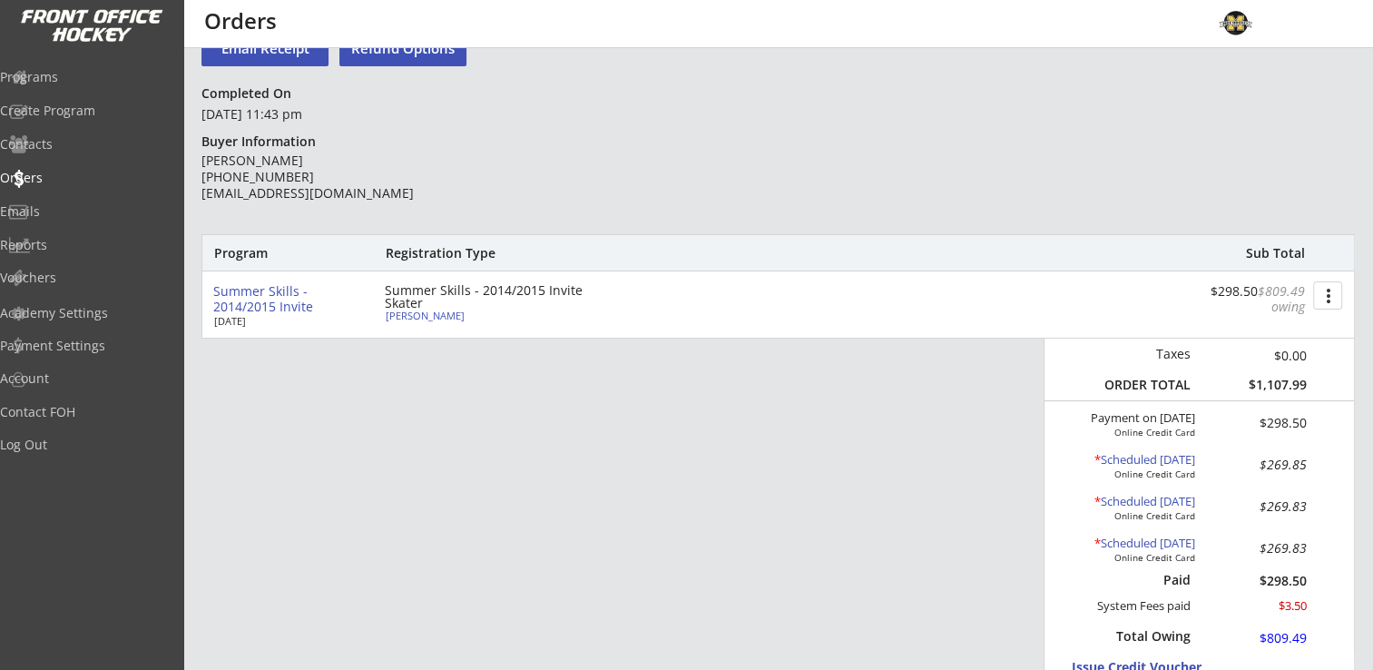
scroll to position [182, 0]
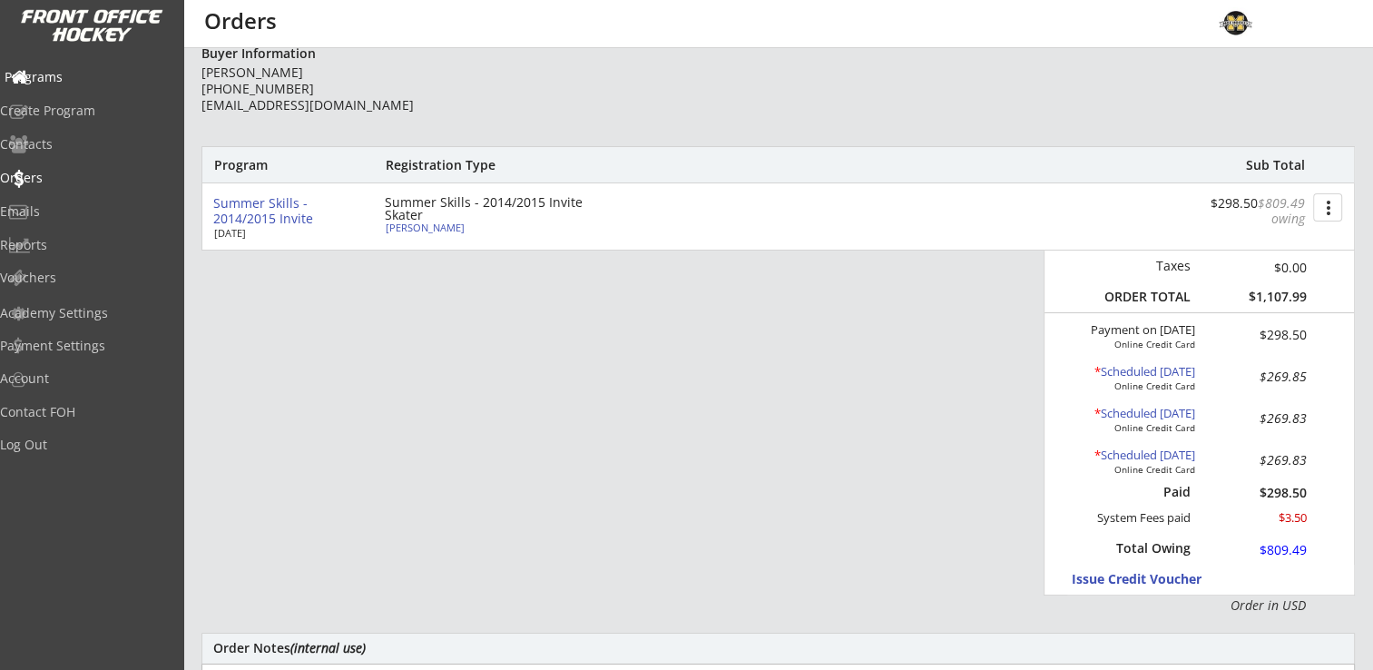
click at [99, 78] on div "Programs" at bounding box center [86, 77] width 163 height 13
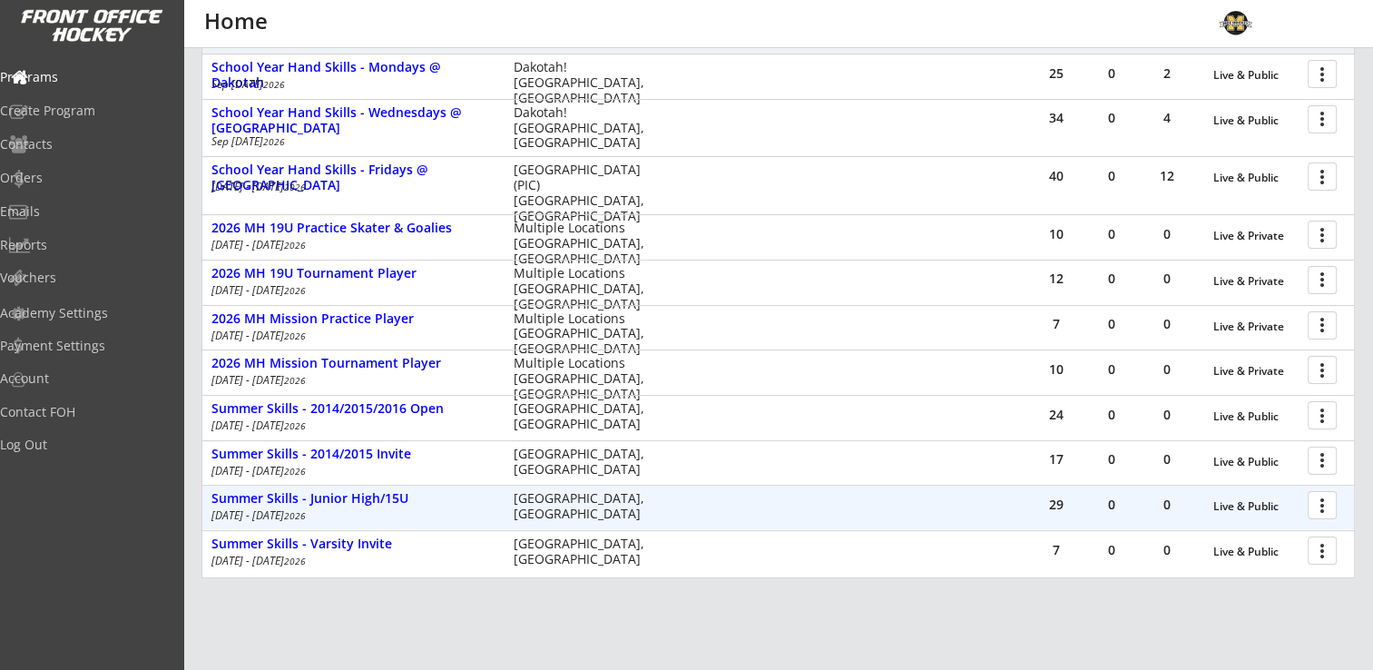
scroll to position [343, 0]
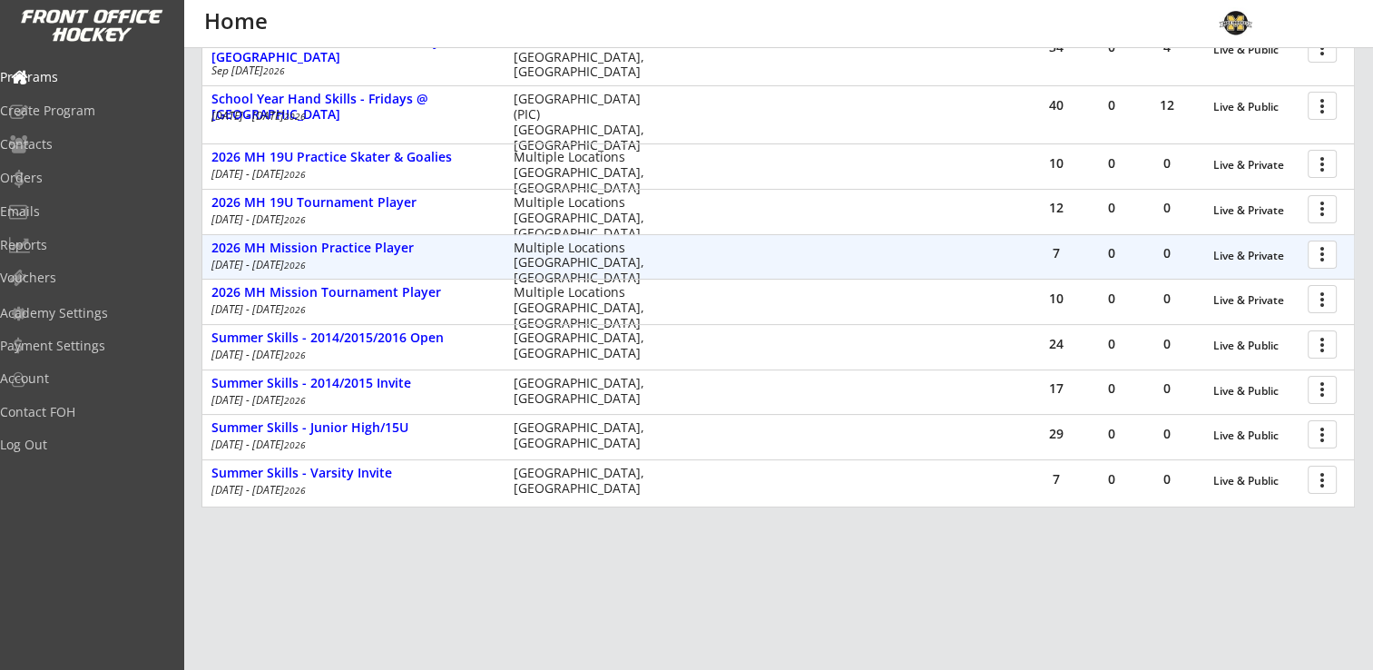
click at [1321, 249] on div at bounding box center [1326, 254] width 32 height 32
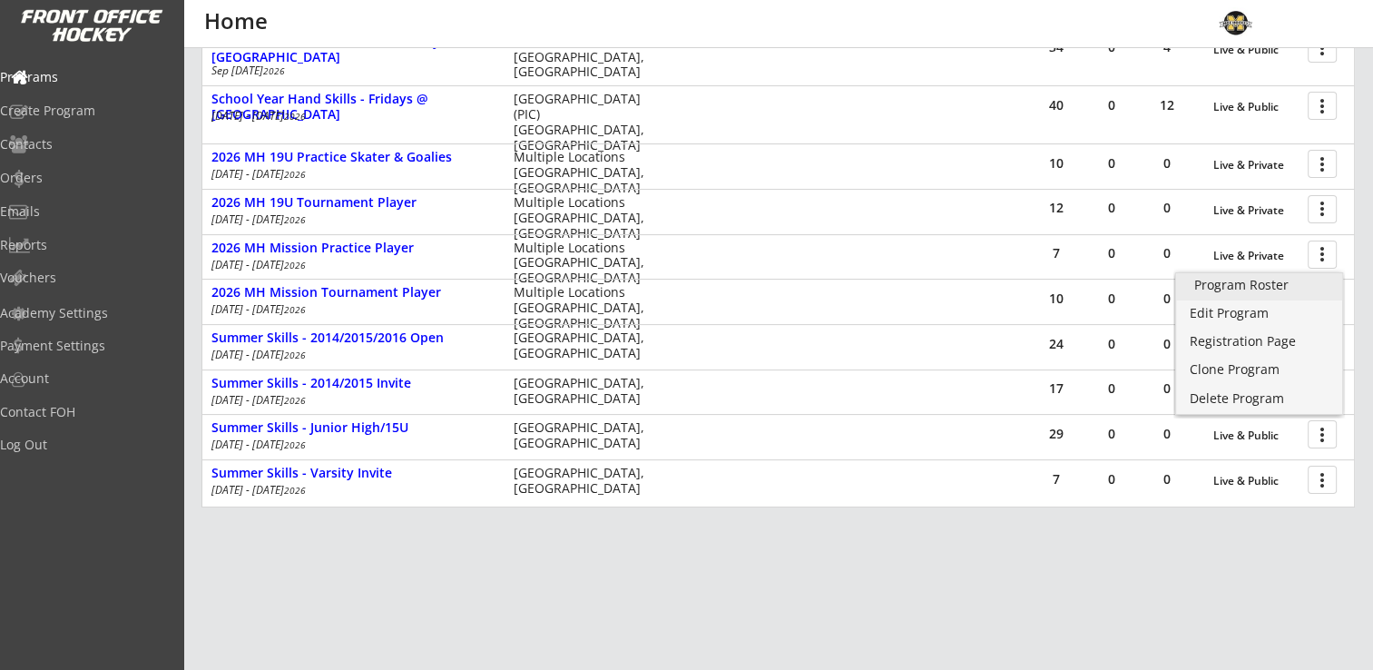
click at [1260, 289] on div "Program Roster" at bounding box center [1259, 285] width 130 height 13
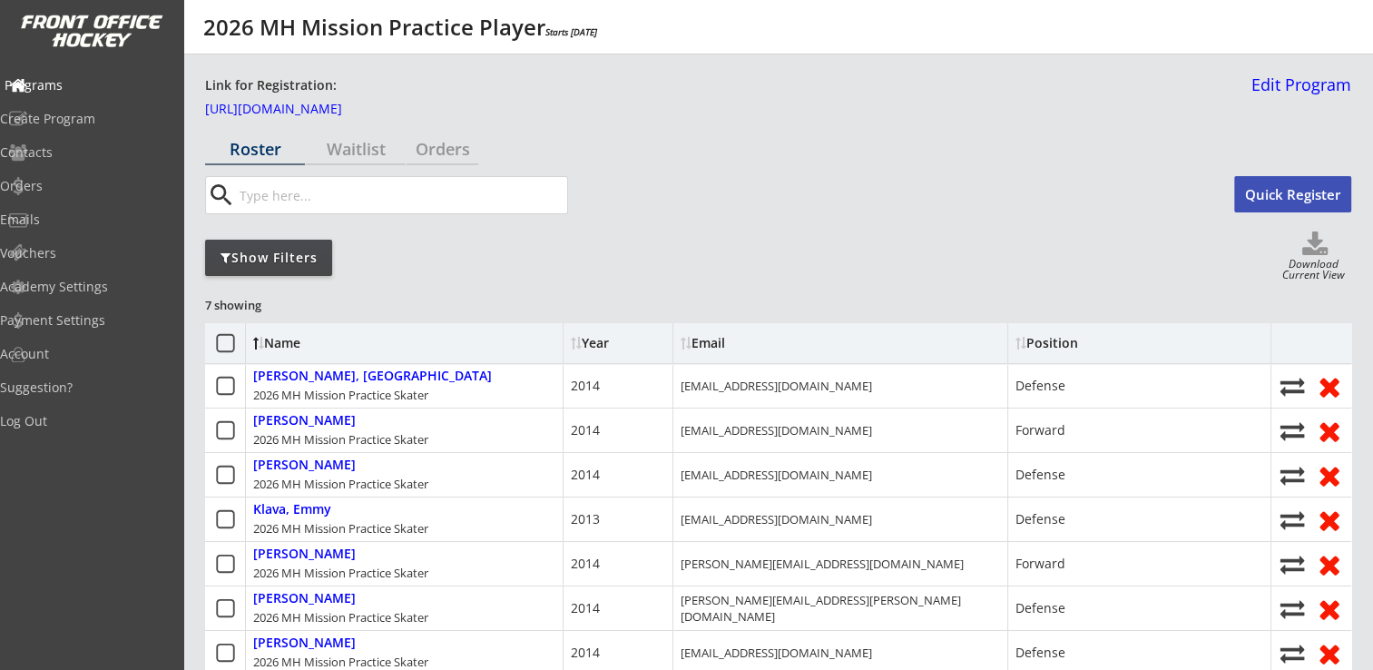
drag, startPoint x: 62, startPoint y: 85, endPoint x: 519, endPoint y: 93, distance: 457.5
click at [62, 85] on div "Programs" at bounding box center [86, 85] width 163 height 13
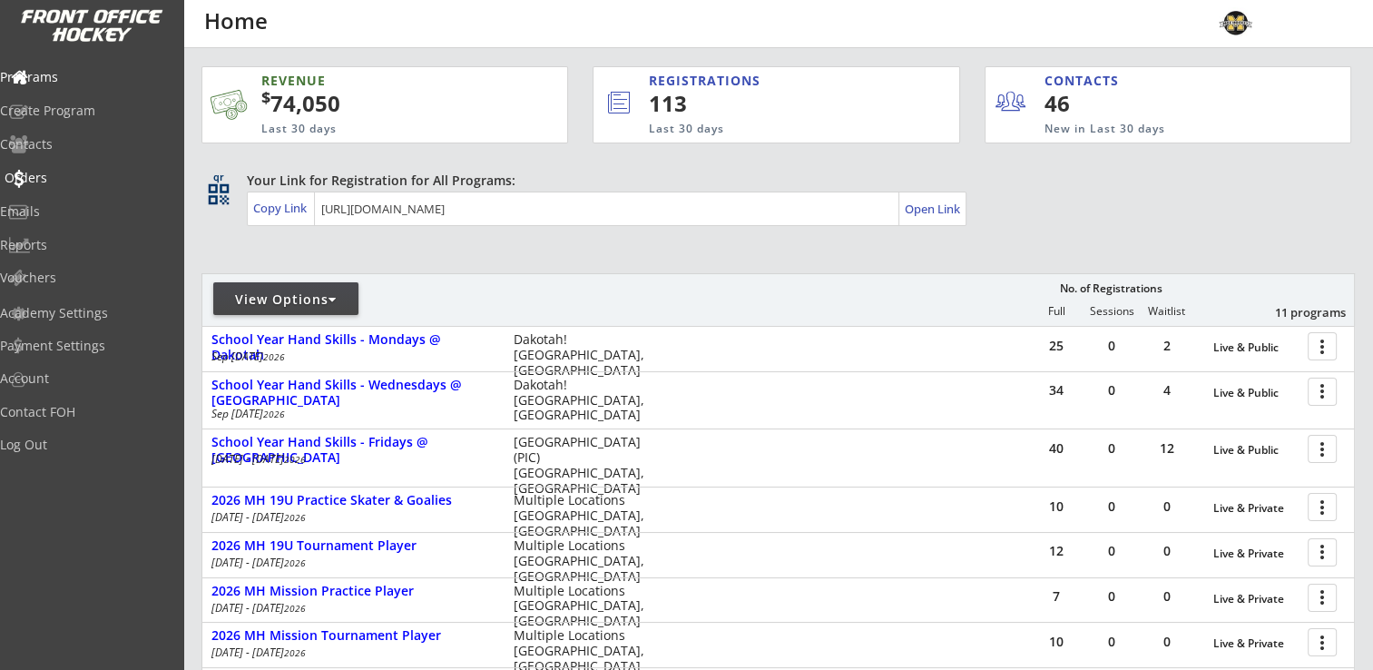
click at [60, 175] on div "Orders" at bounding box center [86, 178] width 163 height 13
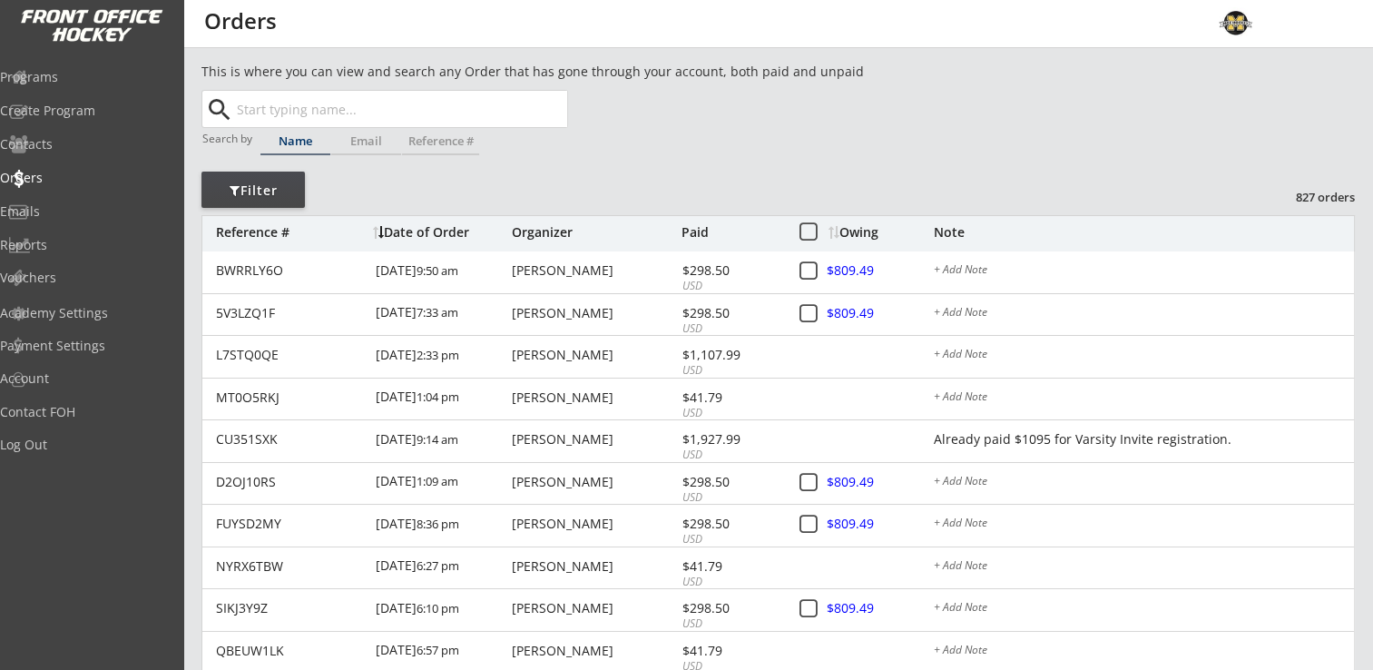
click at [353, 100] on input "text" at bounding box center [400, 109] width 334 height 36
type input "[PERSON_NAME]"
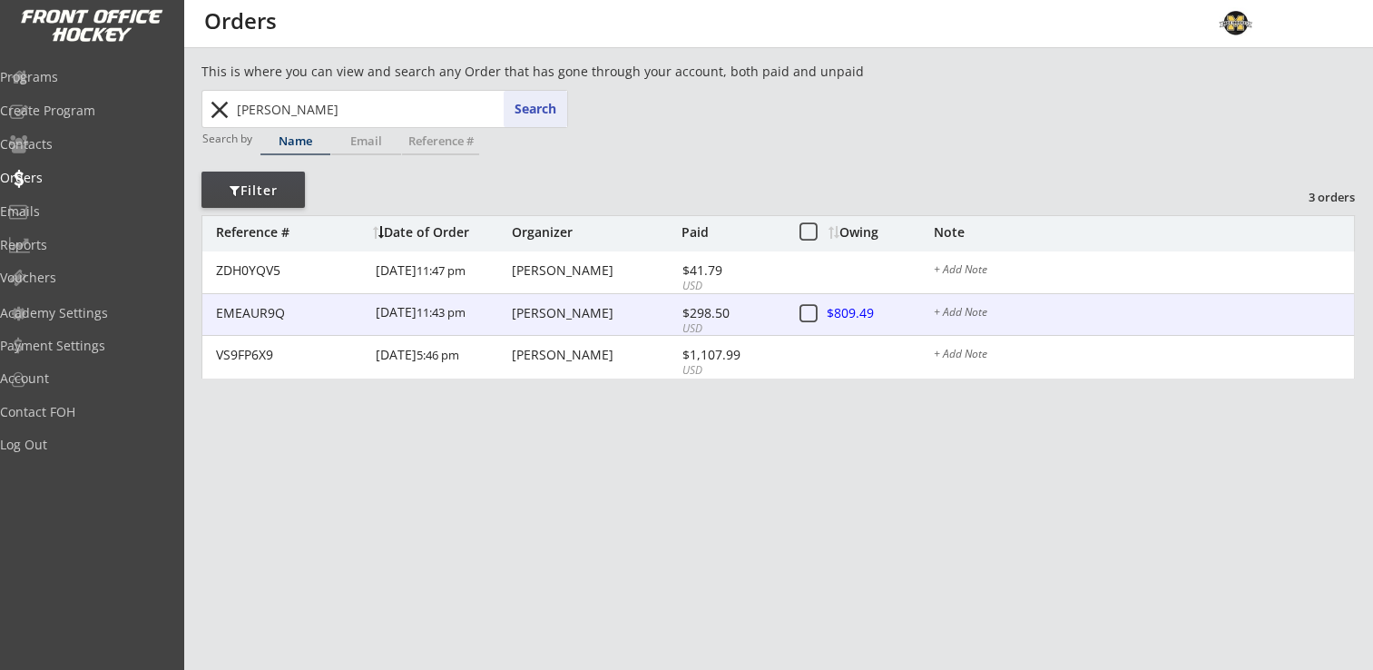
click at [547, 309] on div "[PERSON_NAME]" at bounding box center [594, 313] width 165 height 13
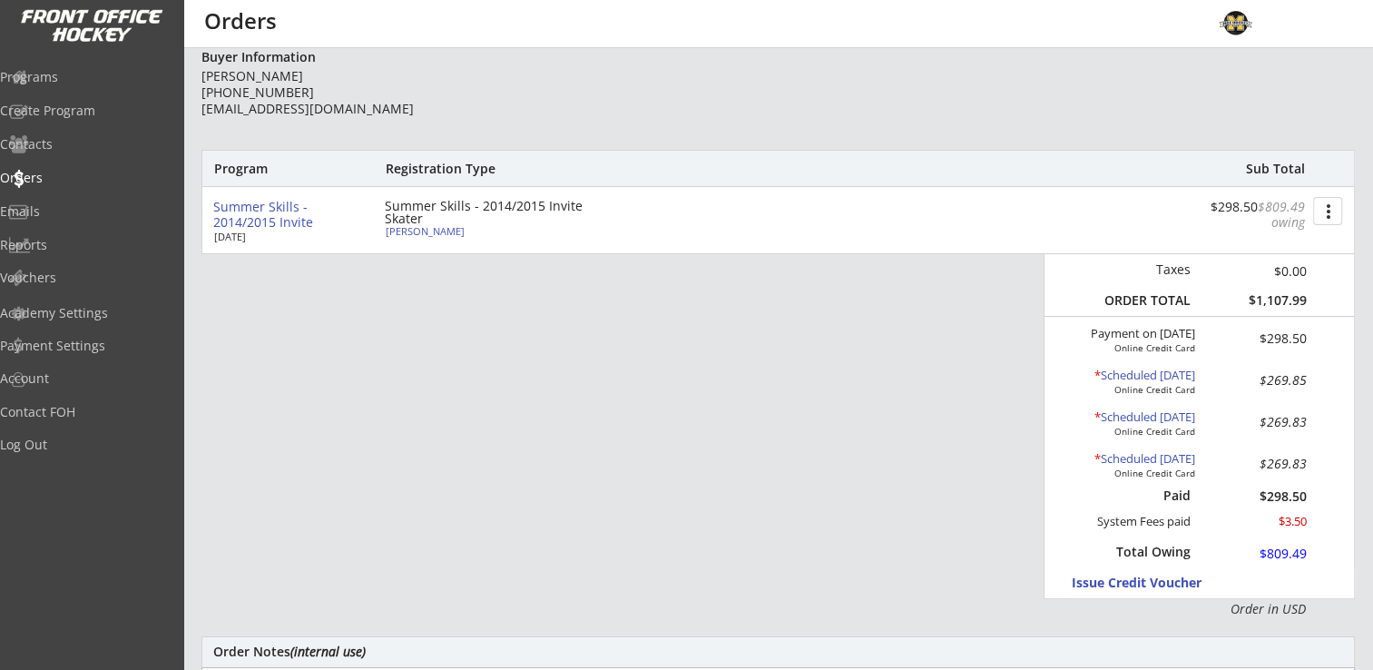
scroll to position [182, 0]
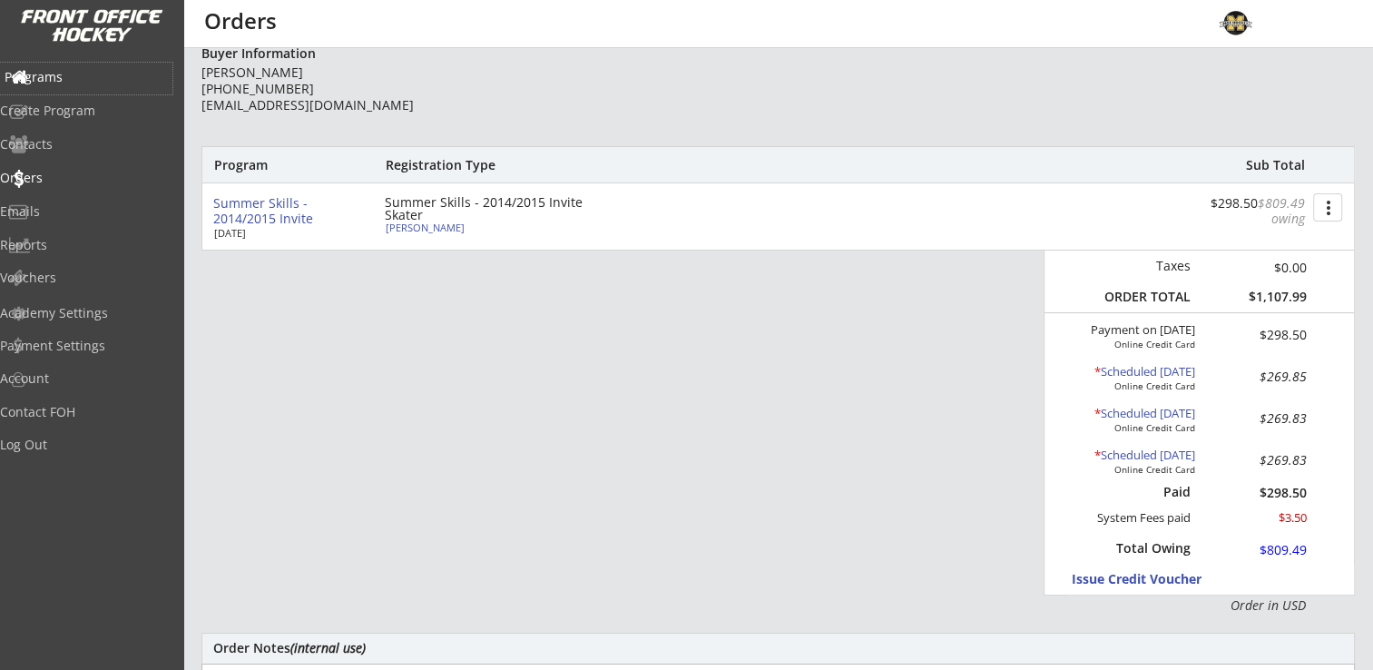
click at [58, 78] on div "Programs" at bounding box center [86, 77] width 163 height 13
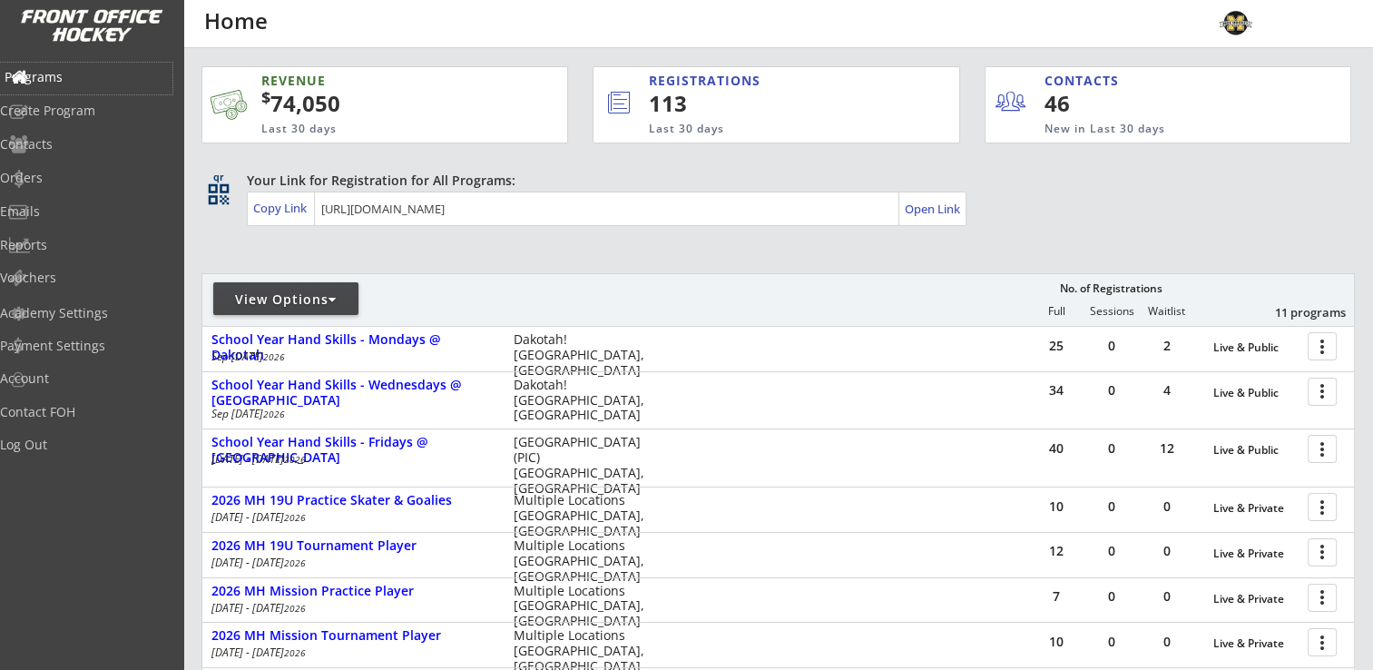
click at [69, 66] on div "Programs" at bounding box center [86, 79] width 172 height 32
